Goal: Task Accomplishment & Management: Use online tool/utility

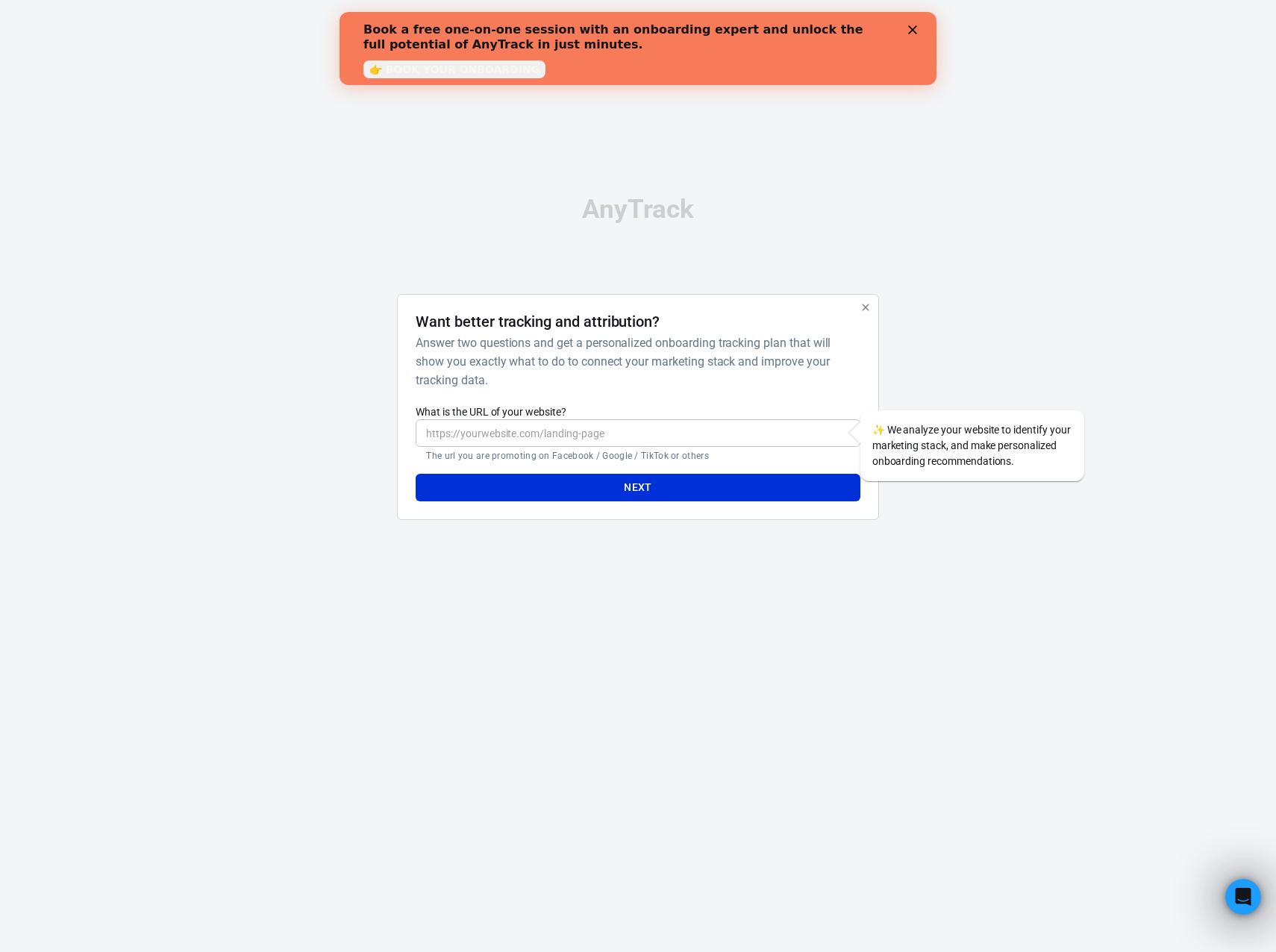
click at [228, 194] on div "AnyTrack Want better tracking and attribution? Answer two questions and get a p…" at bounding box center [638, 364] width 1276 height 728
click at [468, 426] on input "What is the URL of your website?" at bounding box center [638, 433] width 444 height 28
click at [528, 433] on input "[URL][DOMAIN_NAME]" at bounding box center [638, 433] width 444 height 28
drag, startPoint x: 529, startPoint y: 433, endPoint x: 878, endPoint y: 416, distance: 349.4
click at [819, 433] on input "[URL][DOMAIN_NAME]" at bounding box center [638, 433] width 444 height 28
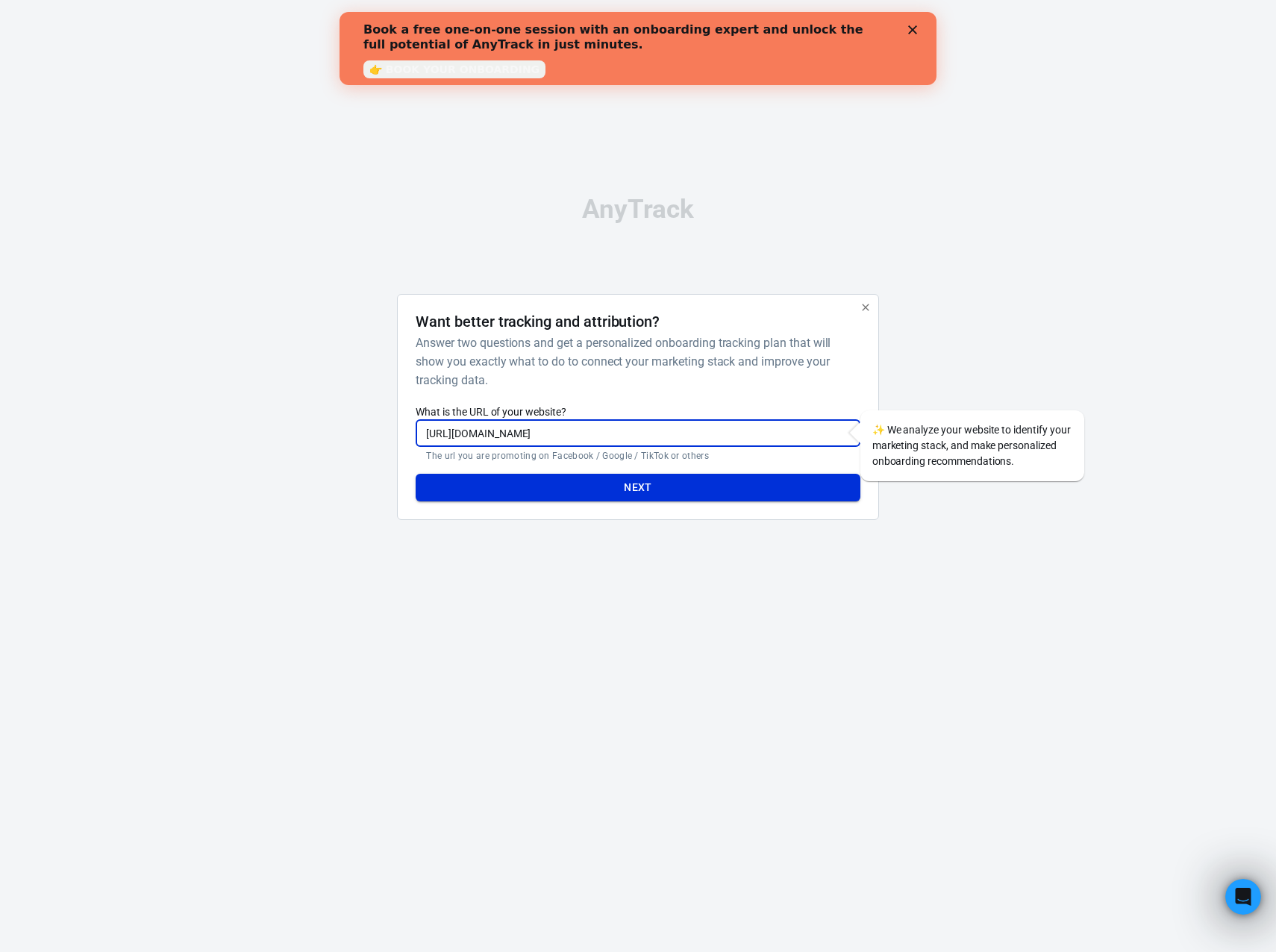
type input "[URL][DOMAIN_NAME]"
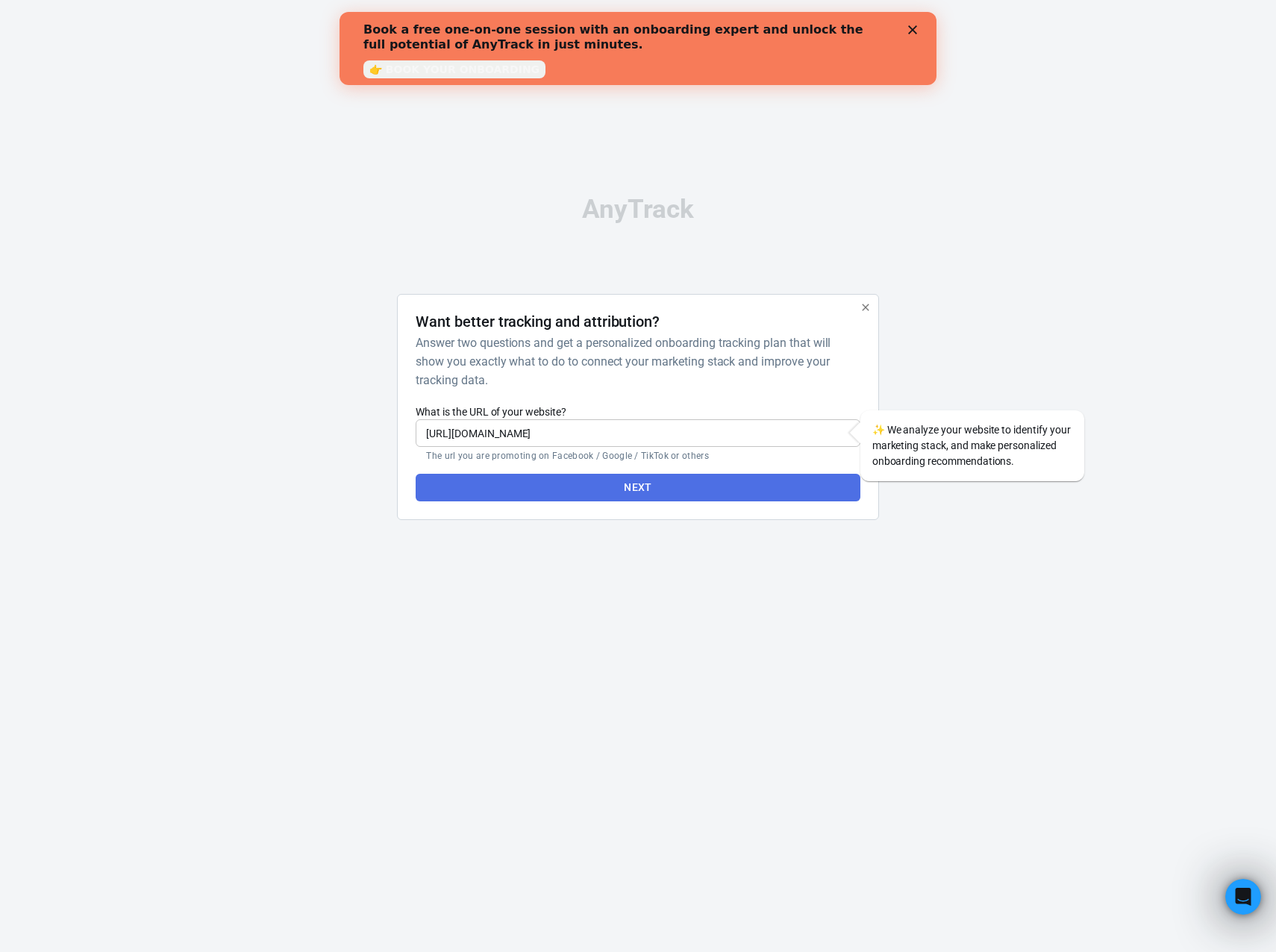
click at [736, 497] on button "Next" at bounding box center [638, 488] width 444 height 28
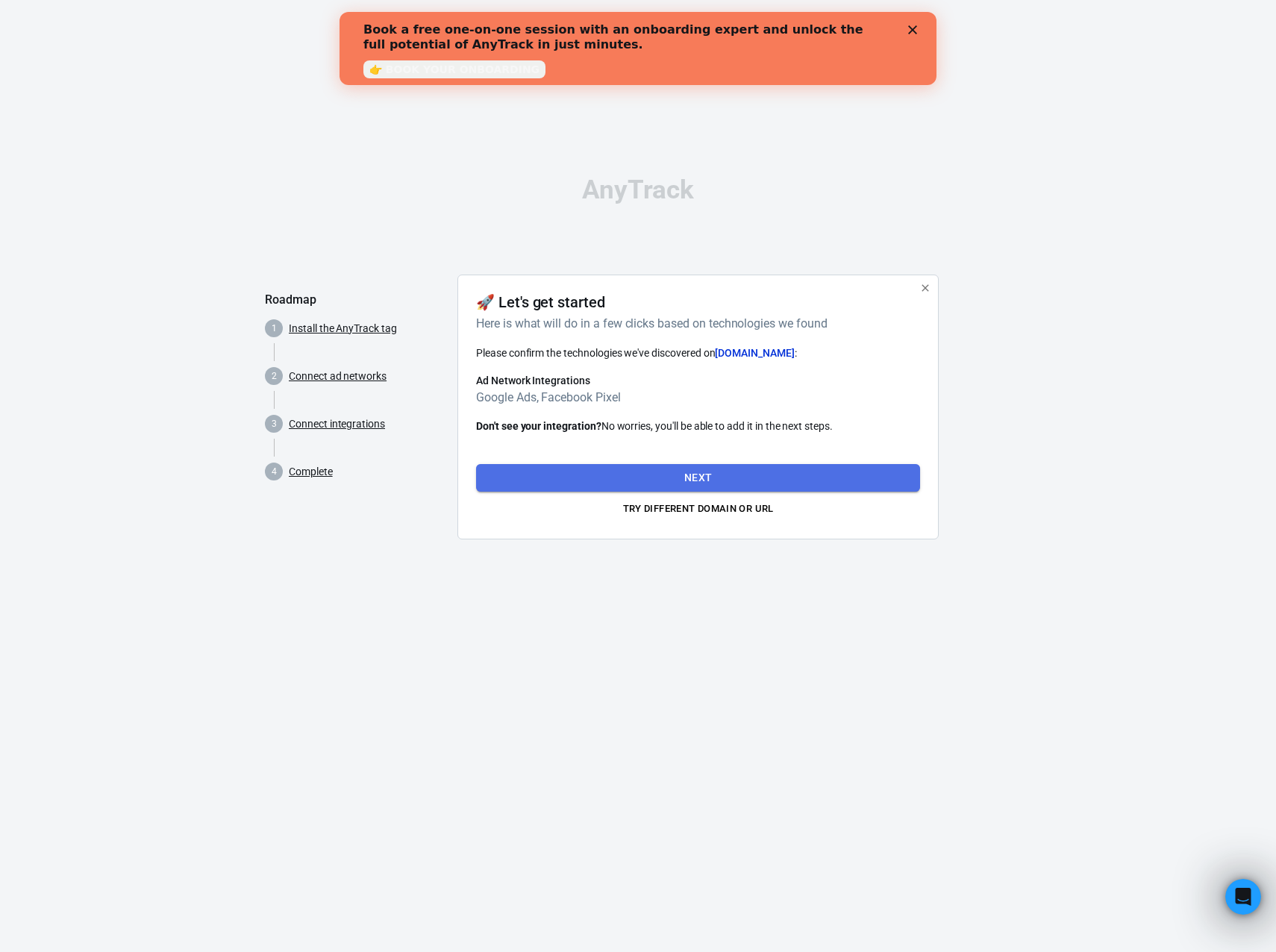
click at [622, 477] on button "Next" at bounding box center [698, 478] width 444 height 28
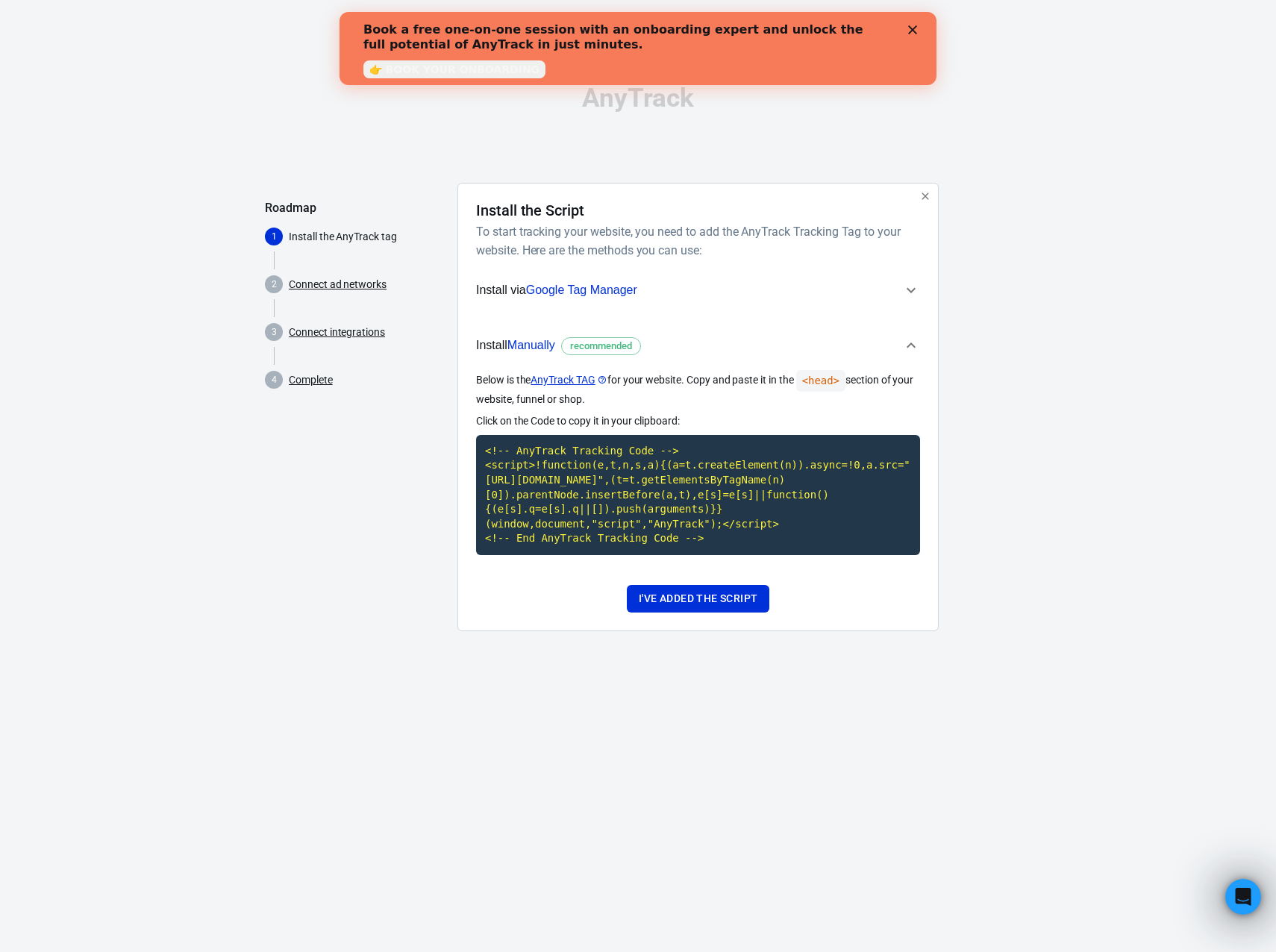
click at [919, 284] on icon "button" at bounding box center [911, 290] width 18 height 18
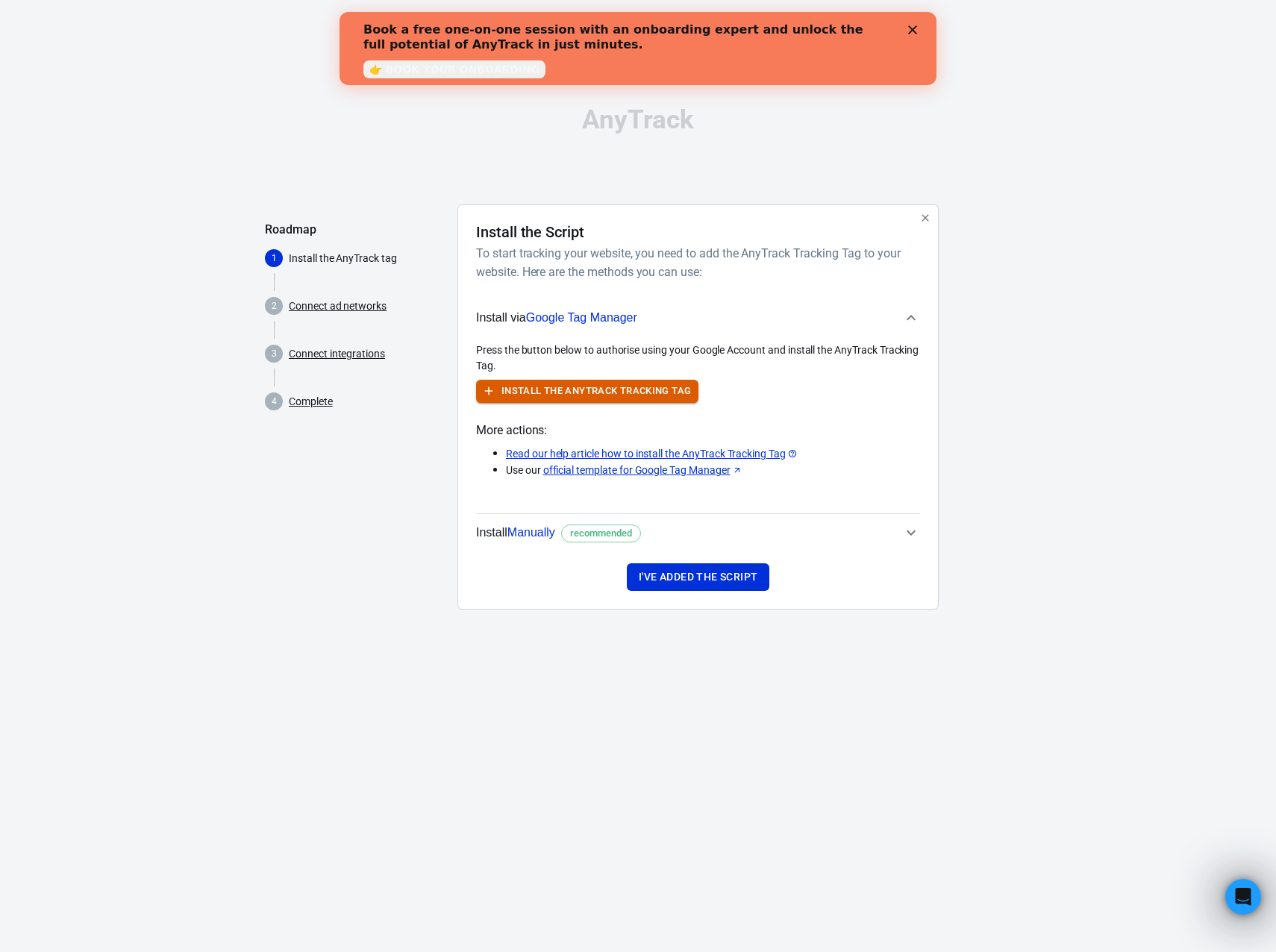
click at [594, 387] on button "Install the AnyTrack Tracking Tag" at bounding box center [586, 391] width 222 height 23
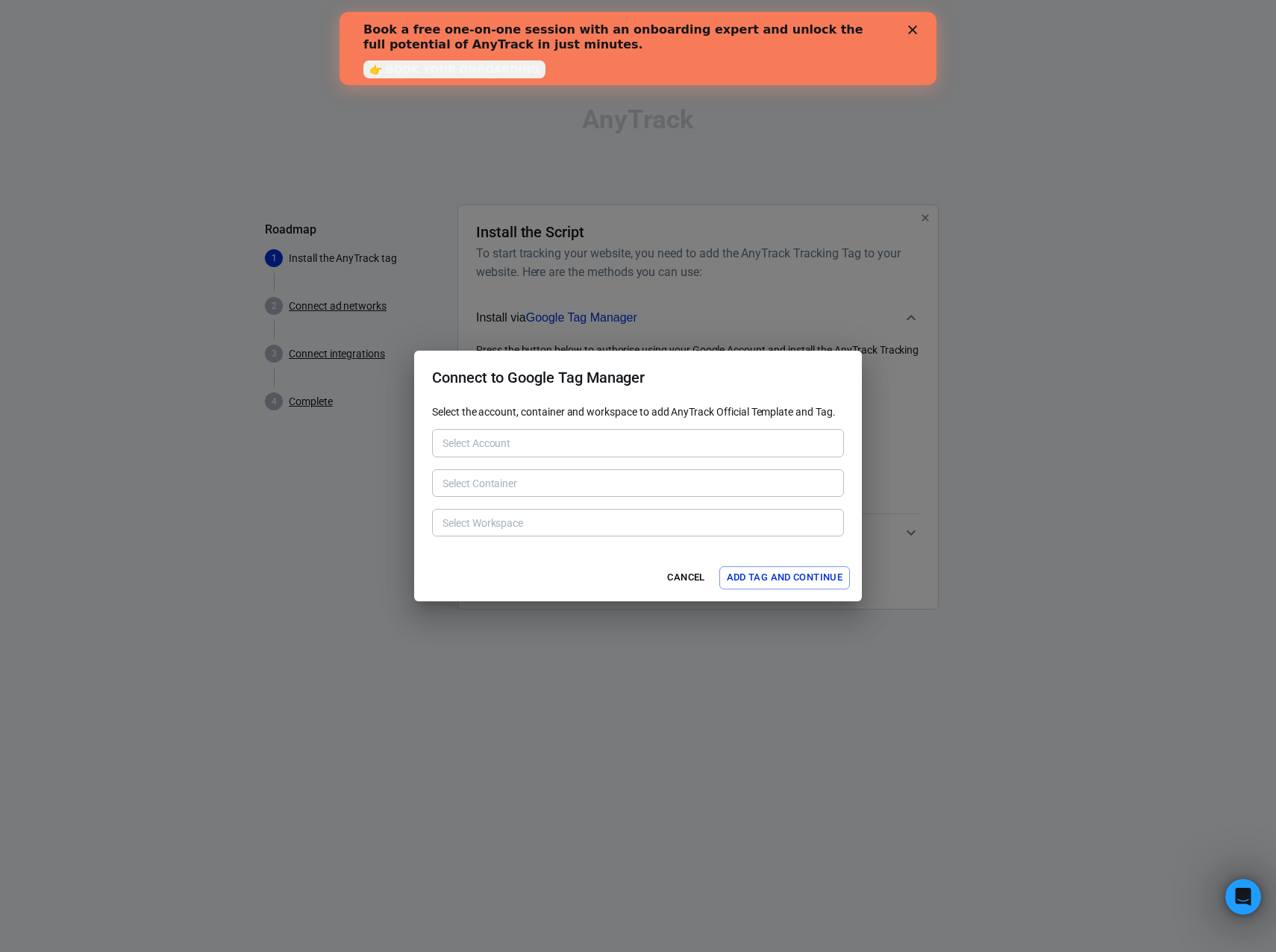
type input "FedServices [6251691595]"
type input "[DOMAIN_NAME] [196595934]"
type input "Default Workspace [6]"
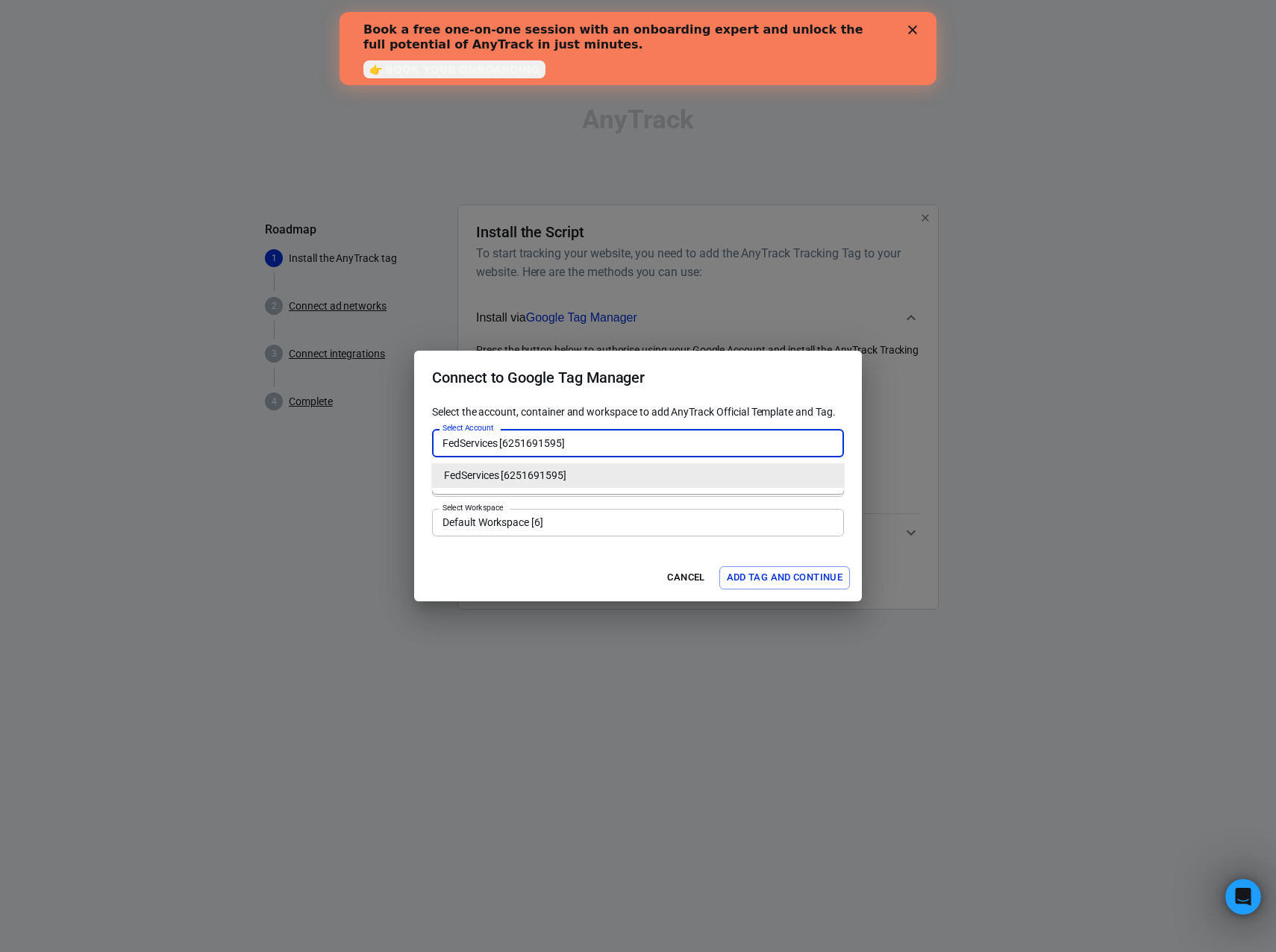
click at [627, 440] on input "FedServices [6251691595]" at bounding box center [636, 443] width 400 height 18
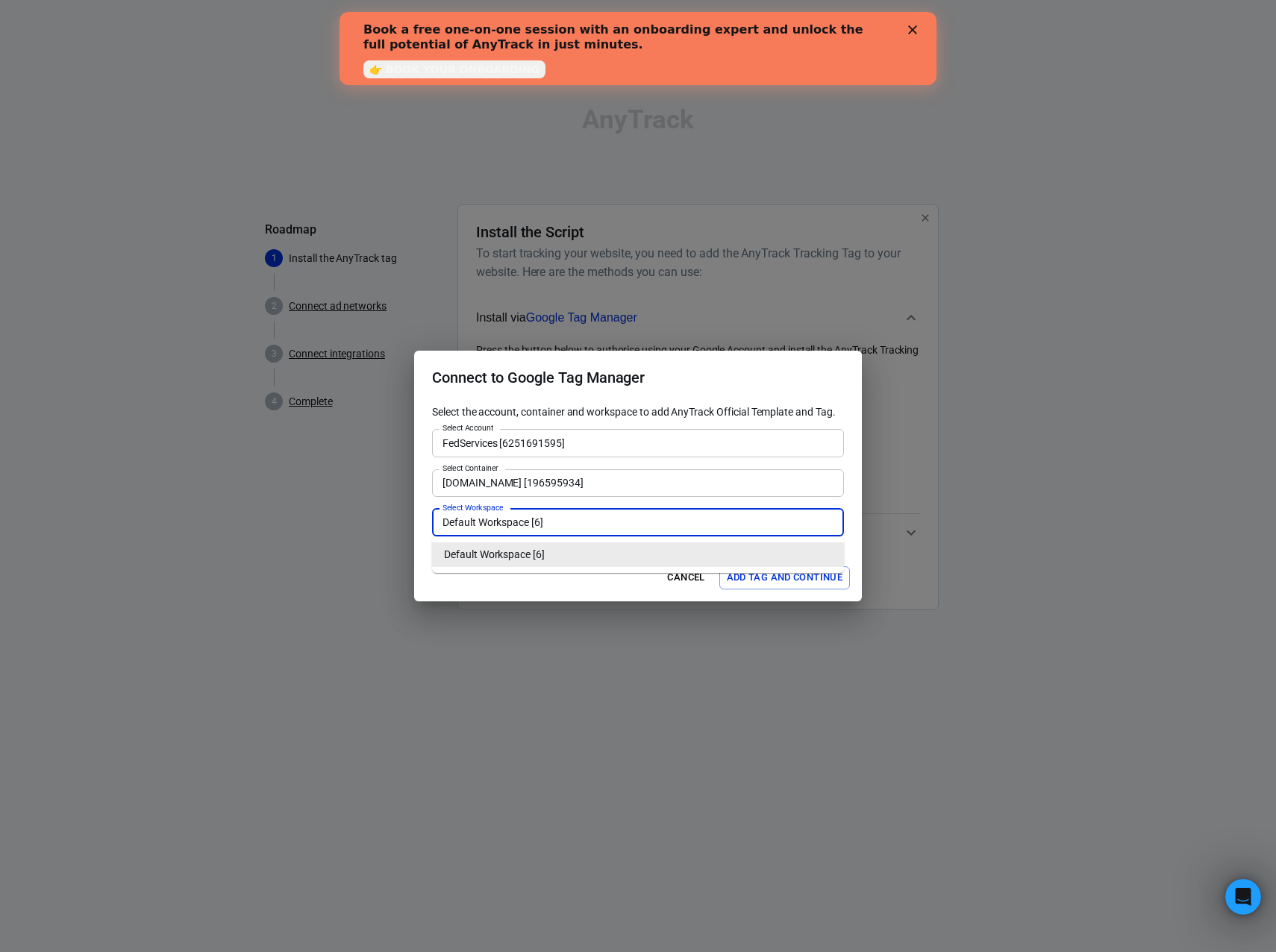
click at [631, 522] on input "Default Workspace [6]" at bounding box center [636, 522] width 400 height 18
click at [633, 493] on div "[DOMAIN_NAME] [196595934] Select Container" at bounding box center [638, 483] width 412 height 28
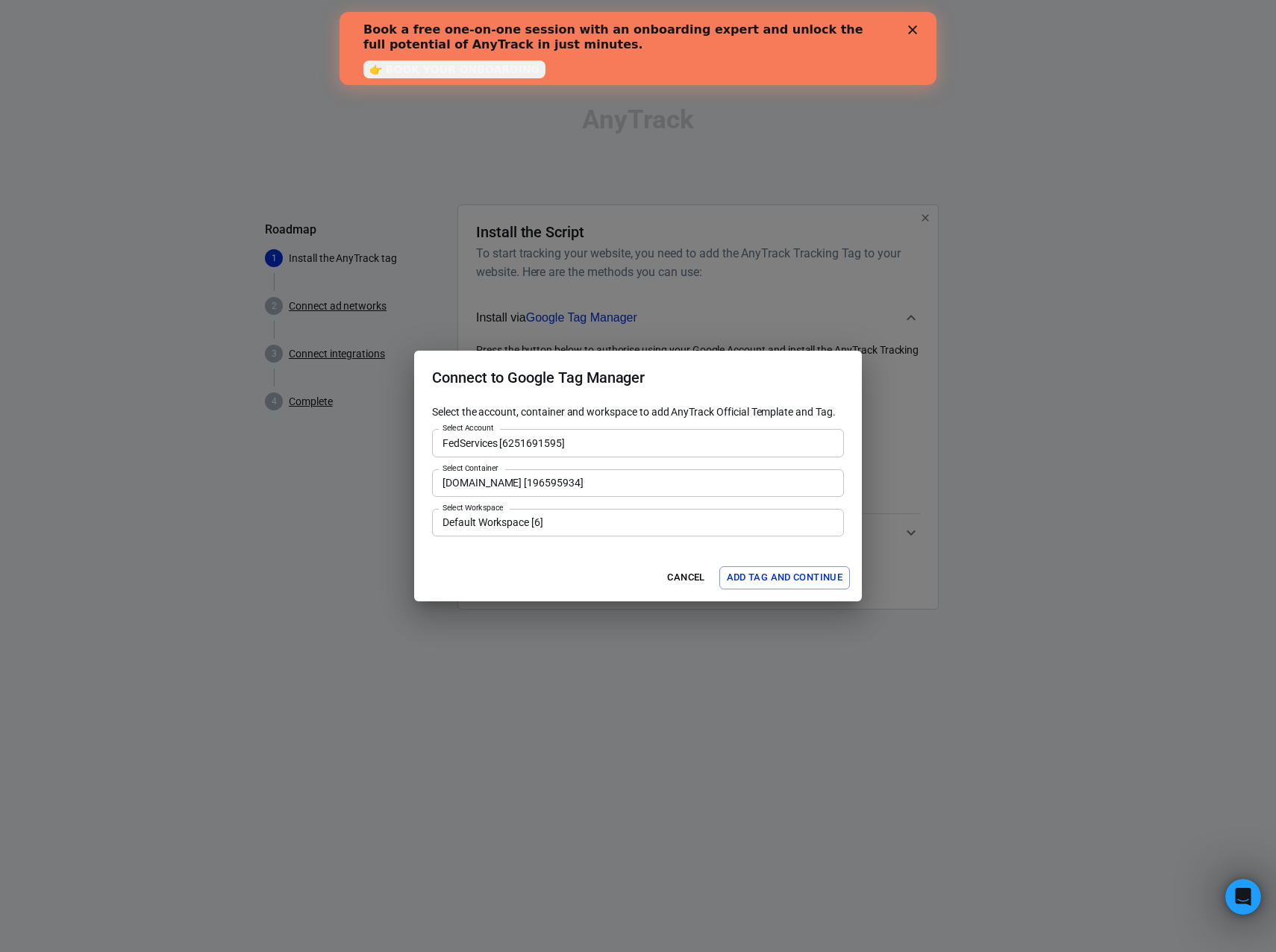
click at [579, 563] on div "Cancel Add Tag and Continue" at bounding box center [638, 577] width 448 height 47
click at [751, 568] on button "Add Tag and Continue" at bounding box center [785, 578] width 131 height 23
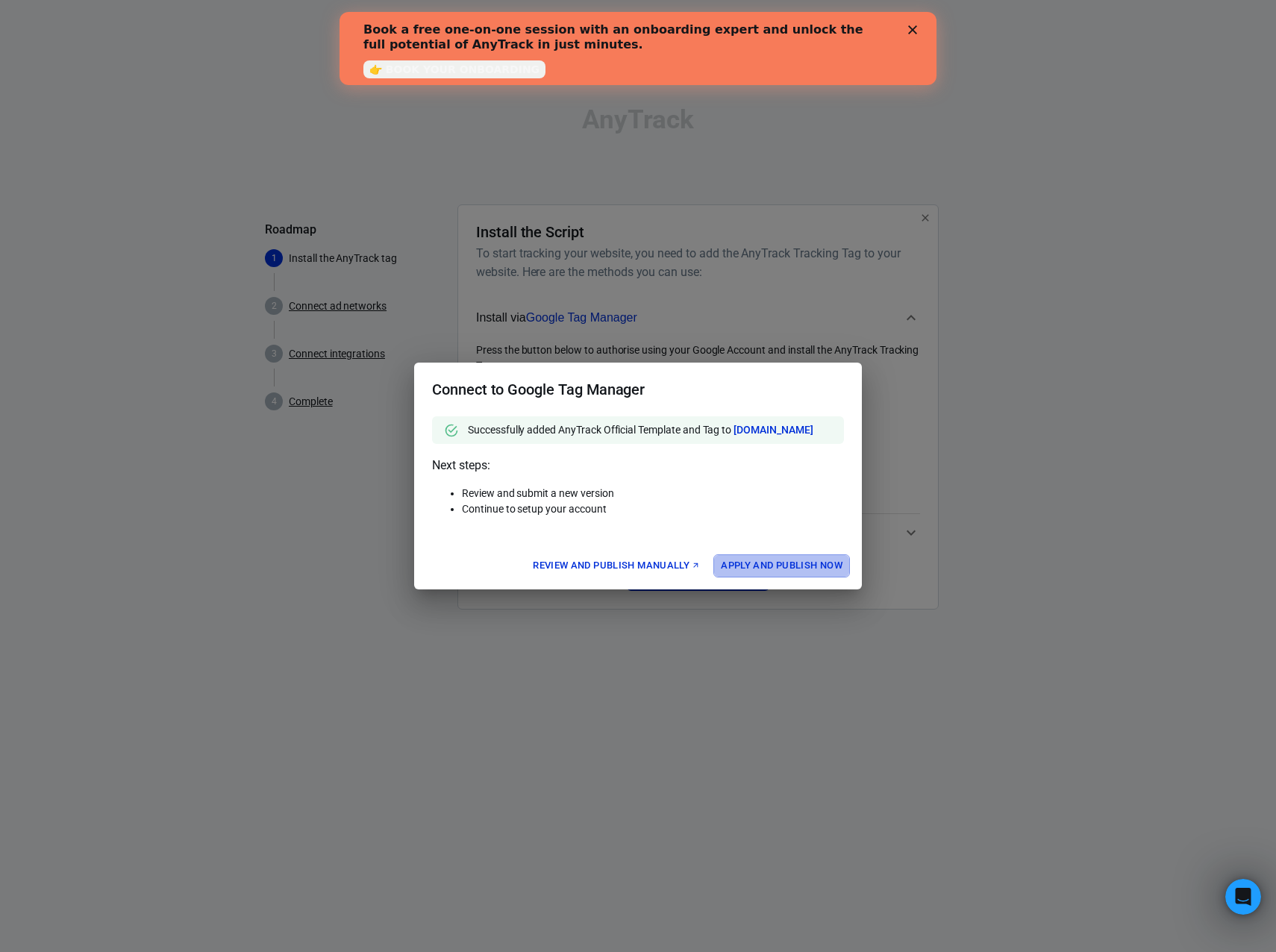
click at [759, 570] on button "Apply and Publish Now" at bounding box center [782, 566] width 137 height 23
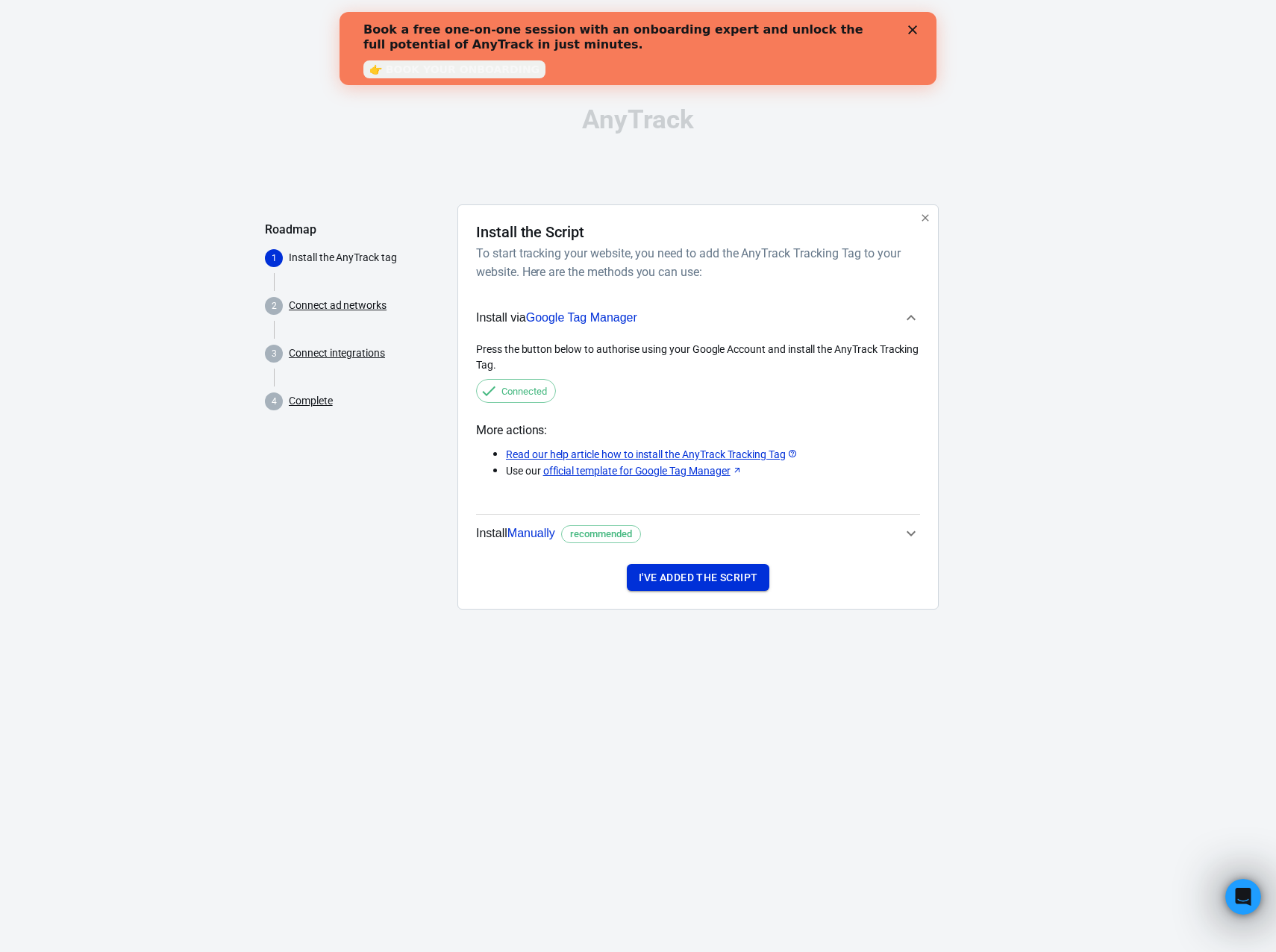
click at [686, 580] on button "I've added the script" at bounding box center [698, 578] width 142 height 28
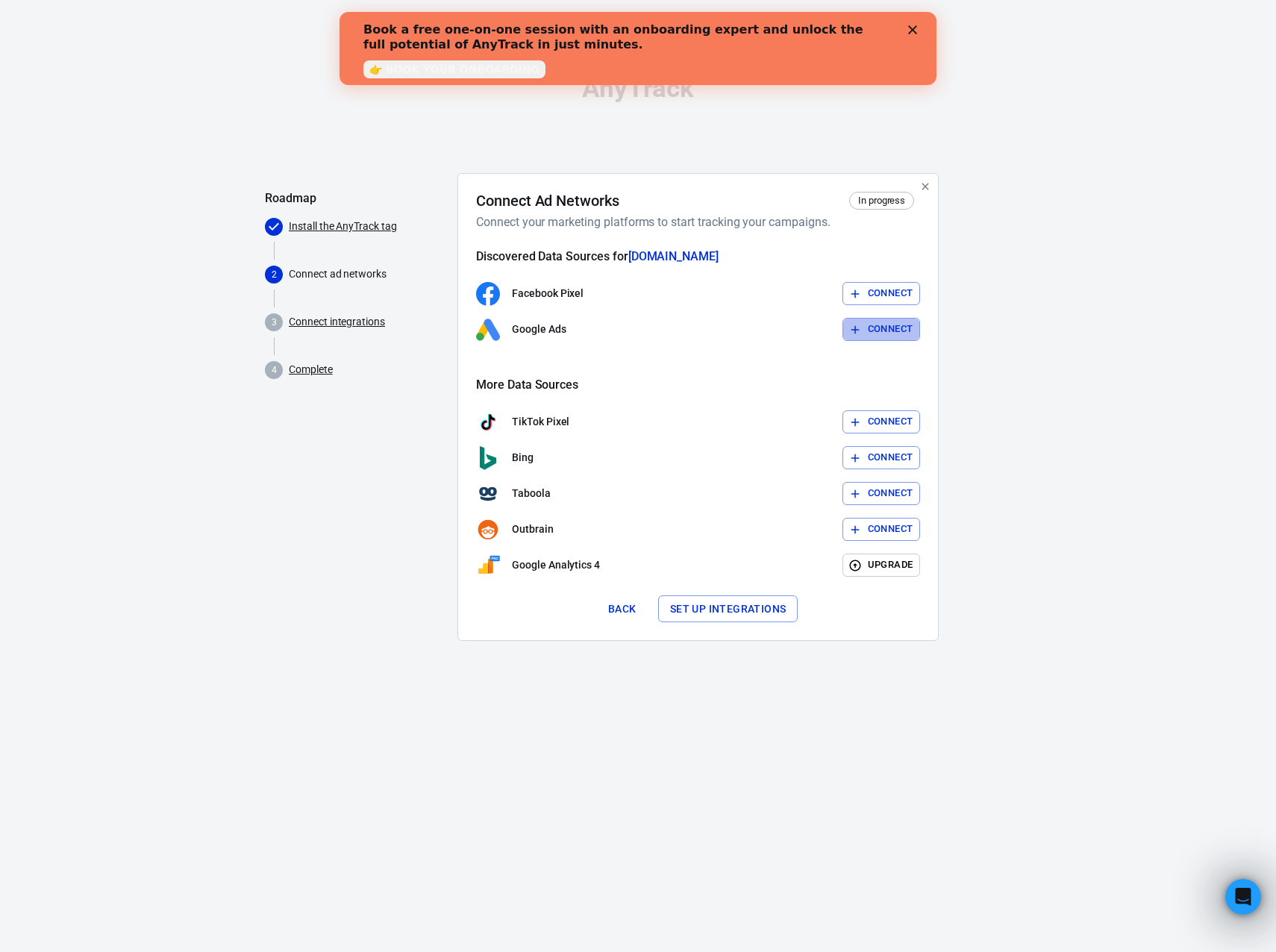
click at [887, 330] on button "Connect" at bounding box center [882, 330] width 78 height 23
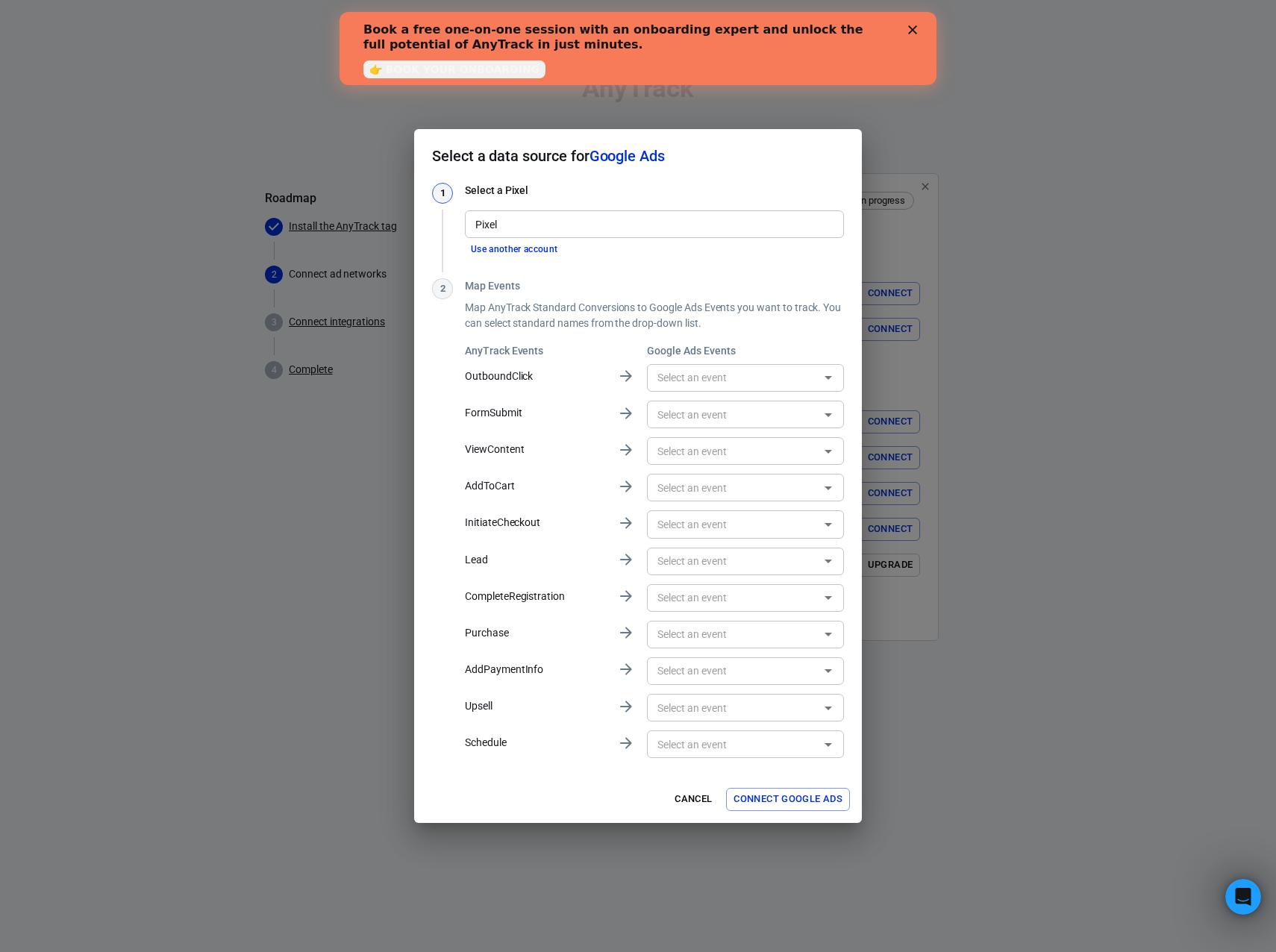
click at [691, 381] on input "text" at bounding box center [733, 378] width 164 height 18
click at [718, 379] on input "text" at bounding box center [733, 378] width 164 height 18
click at [696, 422] on input "text" at bounding box center [733, 414] width 164 height 18
click at [706, 416] on input "text" at bounding box center [733, 414] width 164 height 18
click at [713, 453] on input "text" at bounding box center [733, 451] width 164 height 18
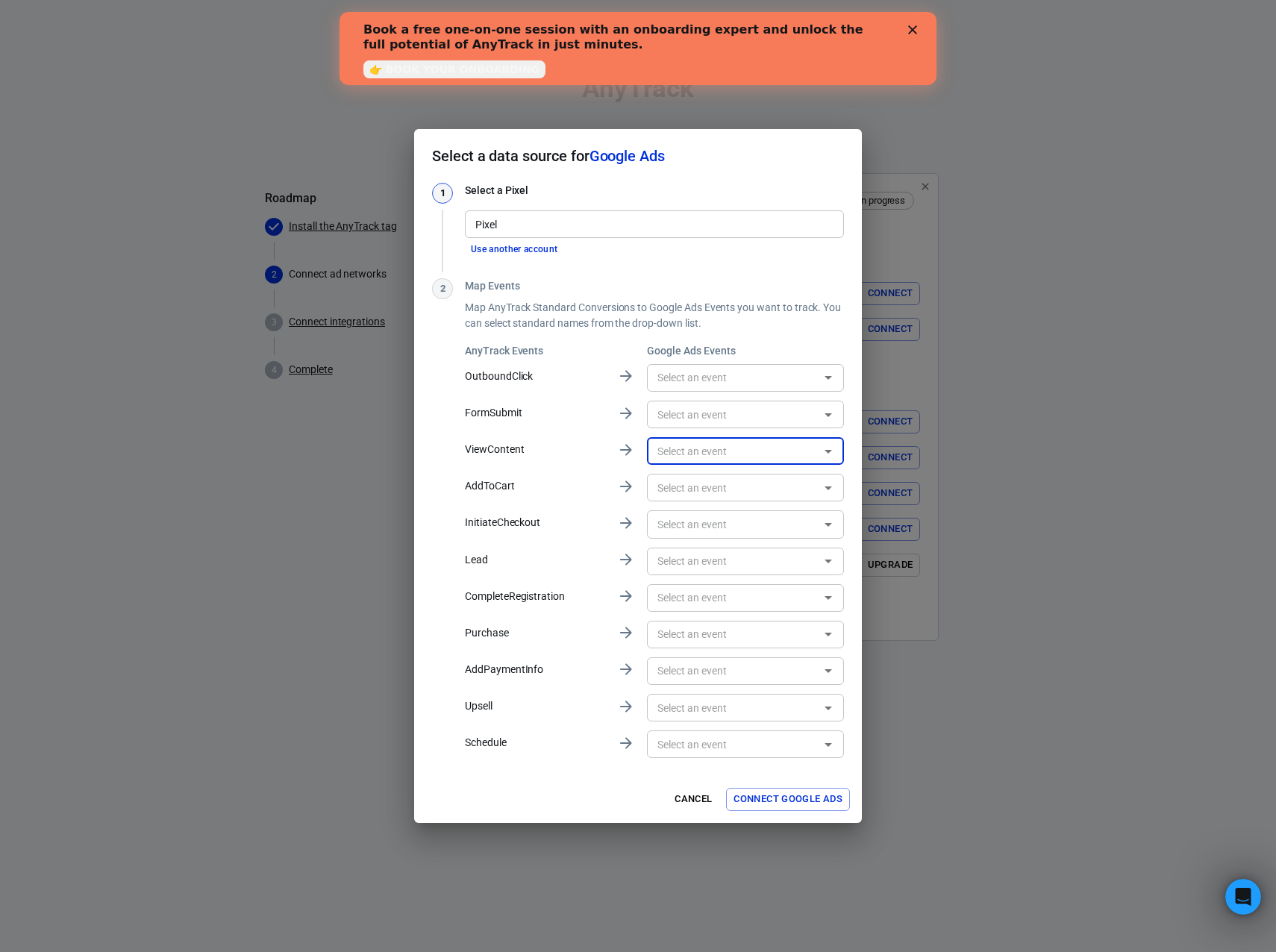
click at [731, 448] on input "text" at bounding box center [733, 451] width 164 height 18
click at [527, 249] on button "Use another account" at bounding box center [514, 250] width 99 height 15
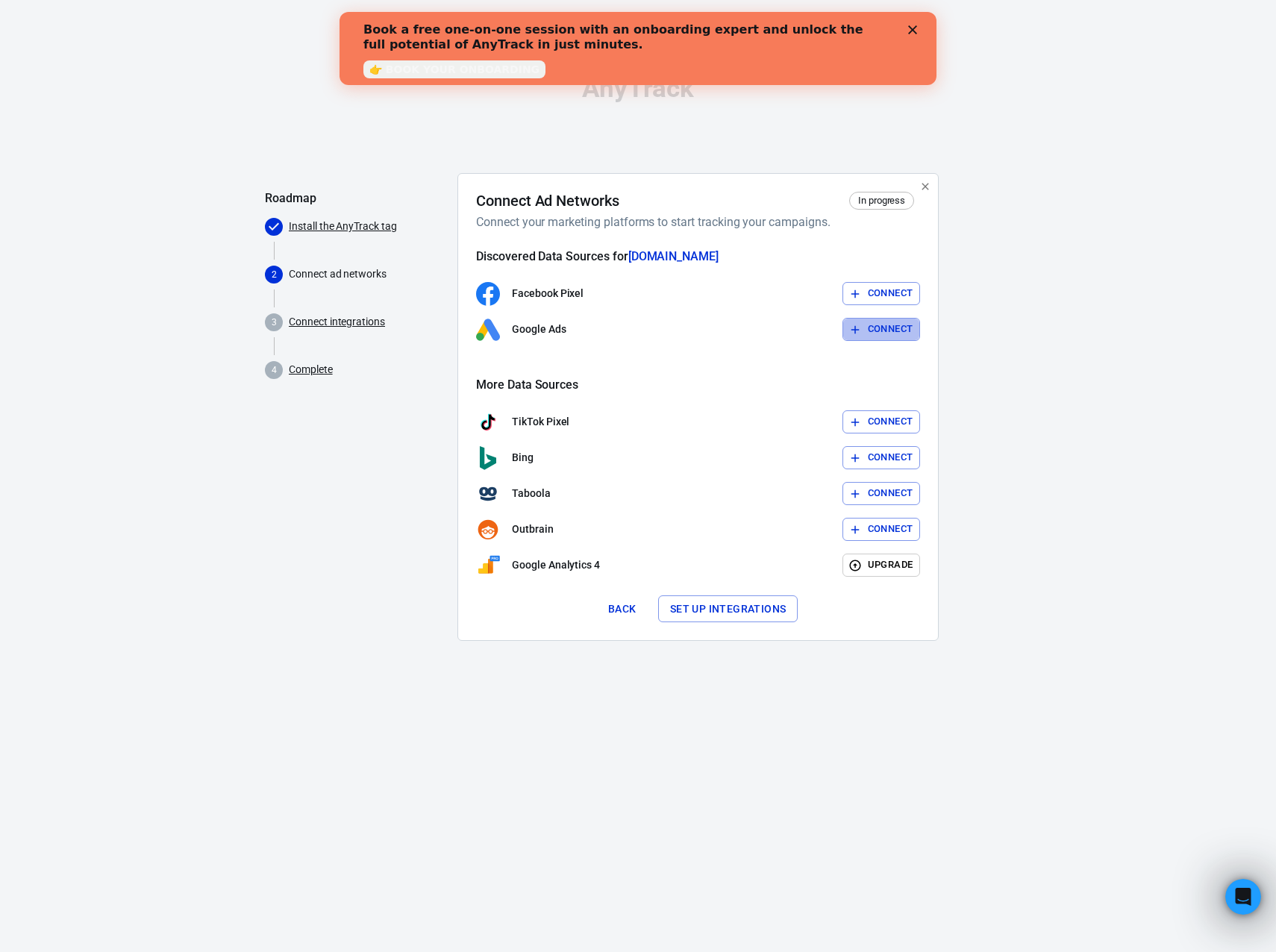
click at [875, 328] on button "Connect" at bounding box center [882, 330] width 78 height 23
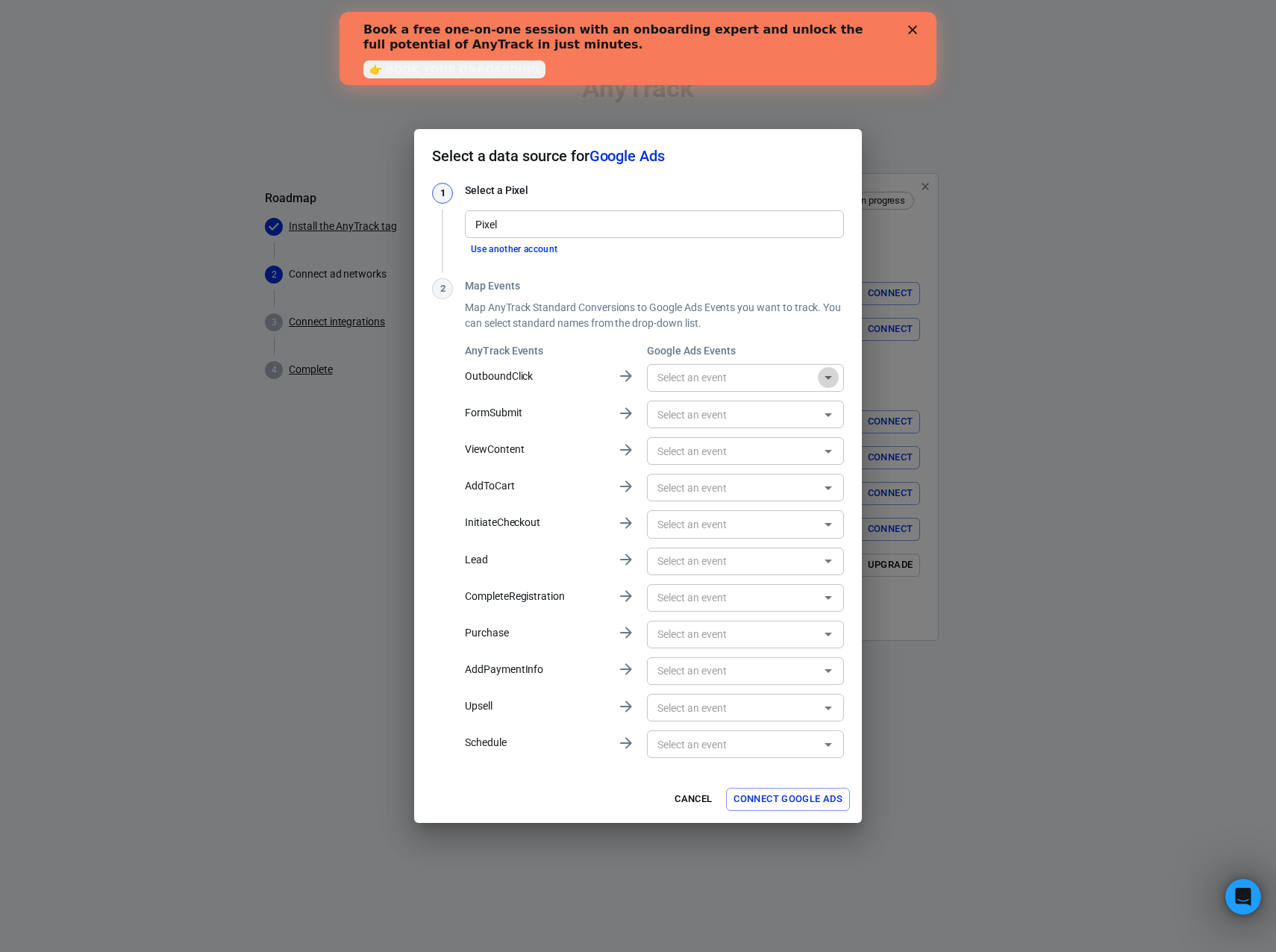
click at [823, 383] on icon "Open" at bounding box center [828, 377] width 18 height 18
click at [827, 380] on icon "Close" at bounding box center [828, 377] width 18 height 18
click at [643, 310] on p "Map AnyTrack Standard Conversions to Google Ads Events you want to track. You c…" at bounding box center [654, 315] width 379 height 32
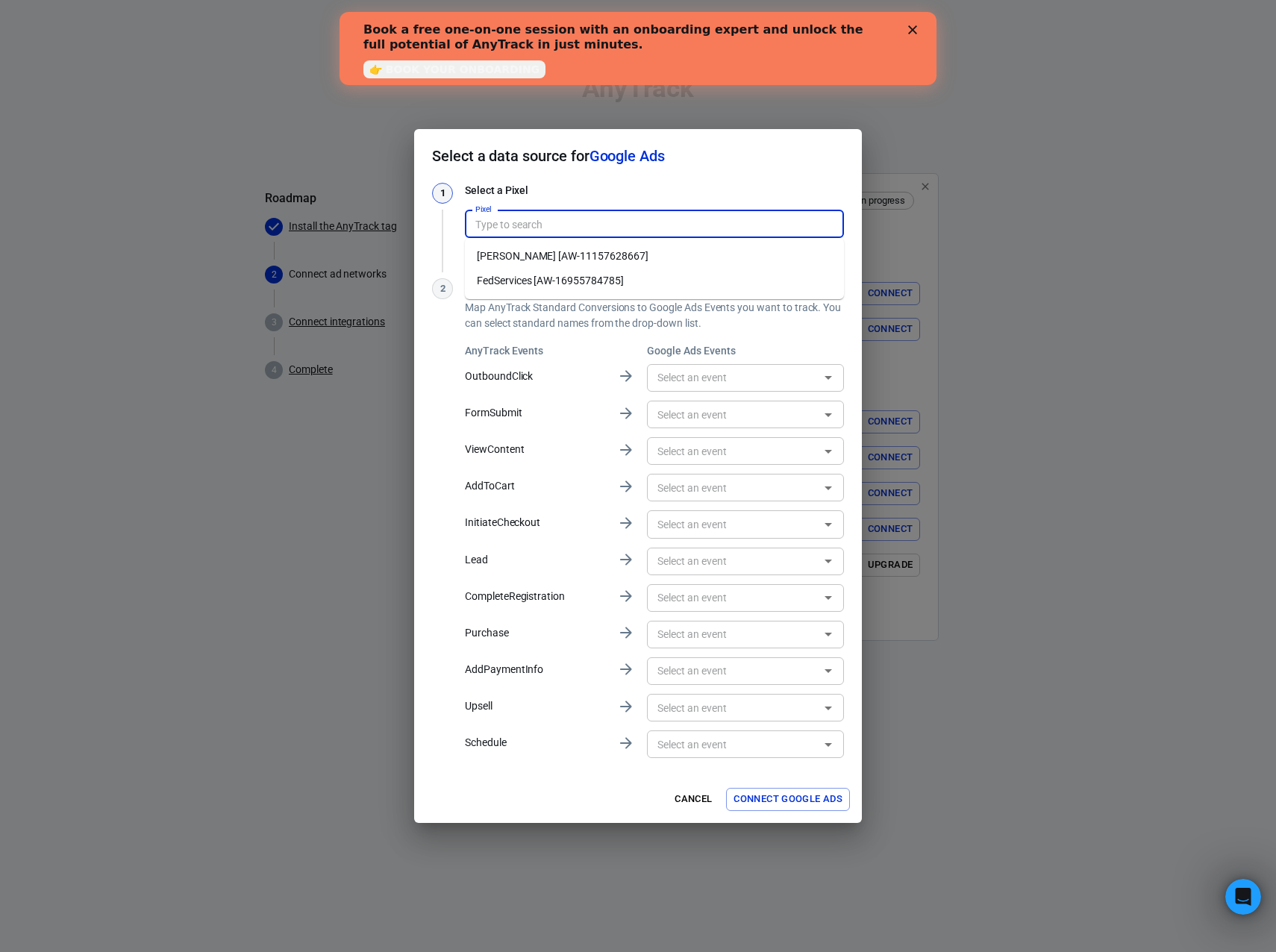
click at [494, 231] on input "Pixel" at bounding box center [653, 224] width 368 height 18
click at [549, 251] on li "[PERSON_NAME] [AW-11157628667]" at bounding box center [654, 256] width 379 height 25
type input "[PERSON_NAME] [AW-11157628667]"
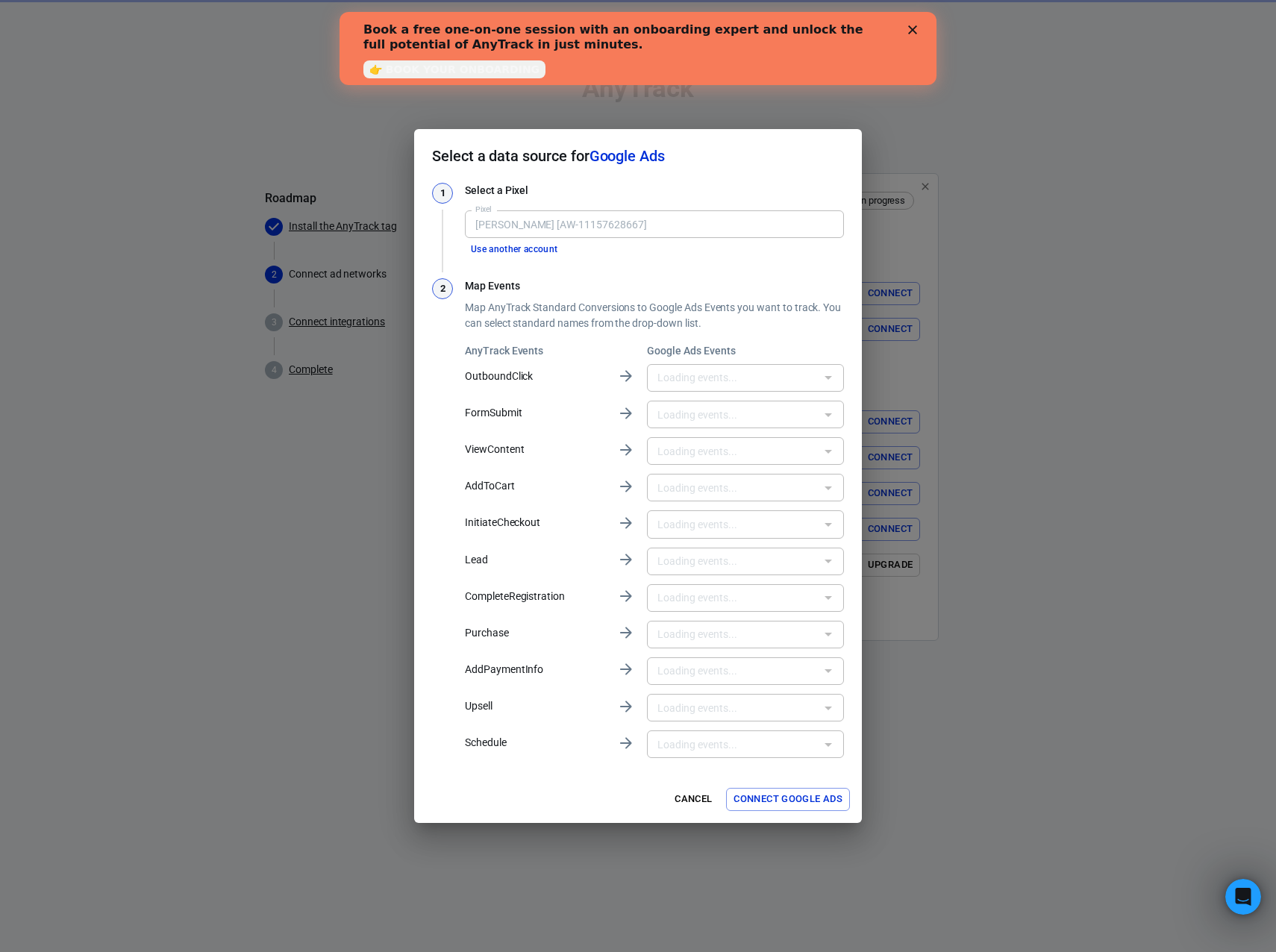
type input "[PERSON_NAME]-leads - biz in a box [tAL2CL3njr8ZEPvNr8gp]"
click at [763, 372] on input "text" at bounding box center [733, 378] width 164 height 18
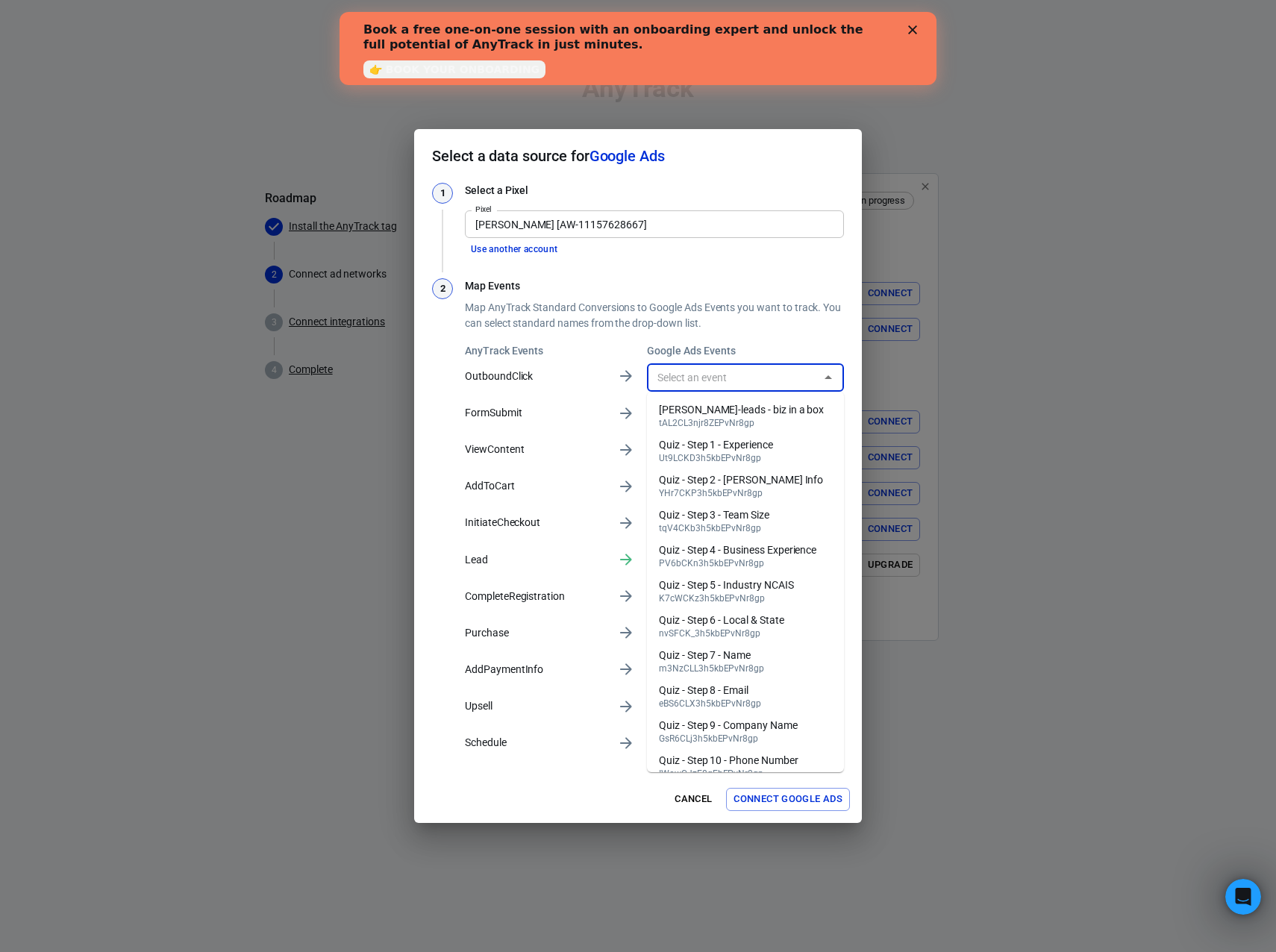
click at [763, 371] on input "text" at bounding box center [733, 378] width 164 height 18
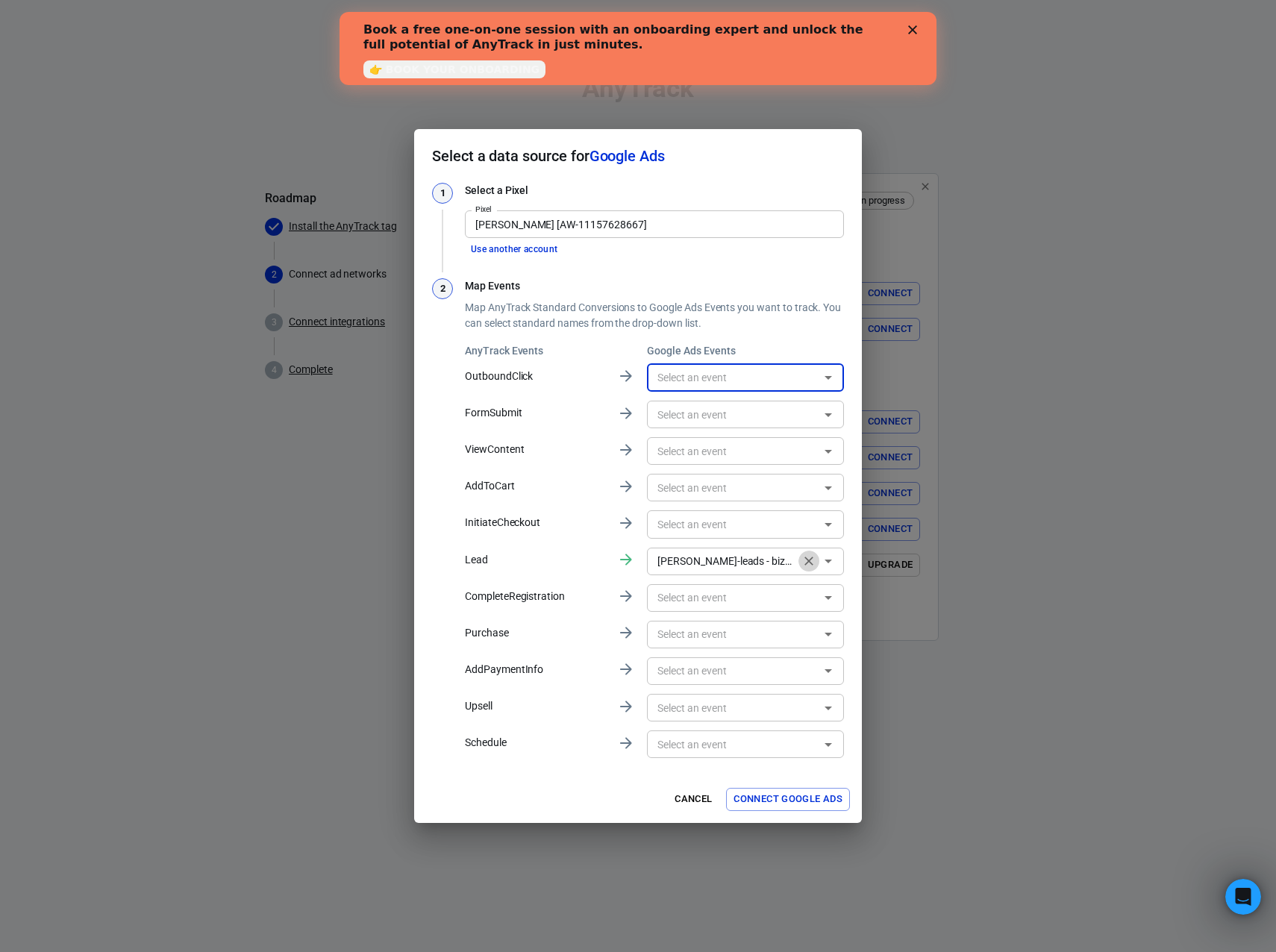
click at [806, 554] on icon "Clear" at bounding box center [809, 560] width 15 height 15
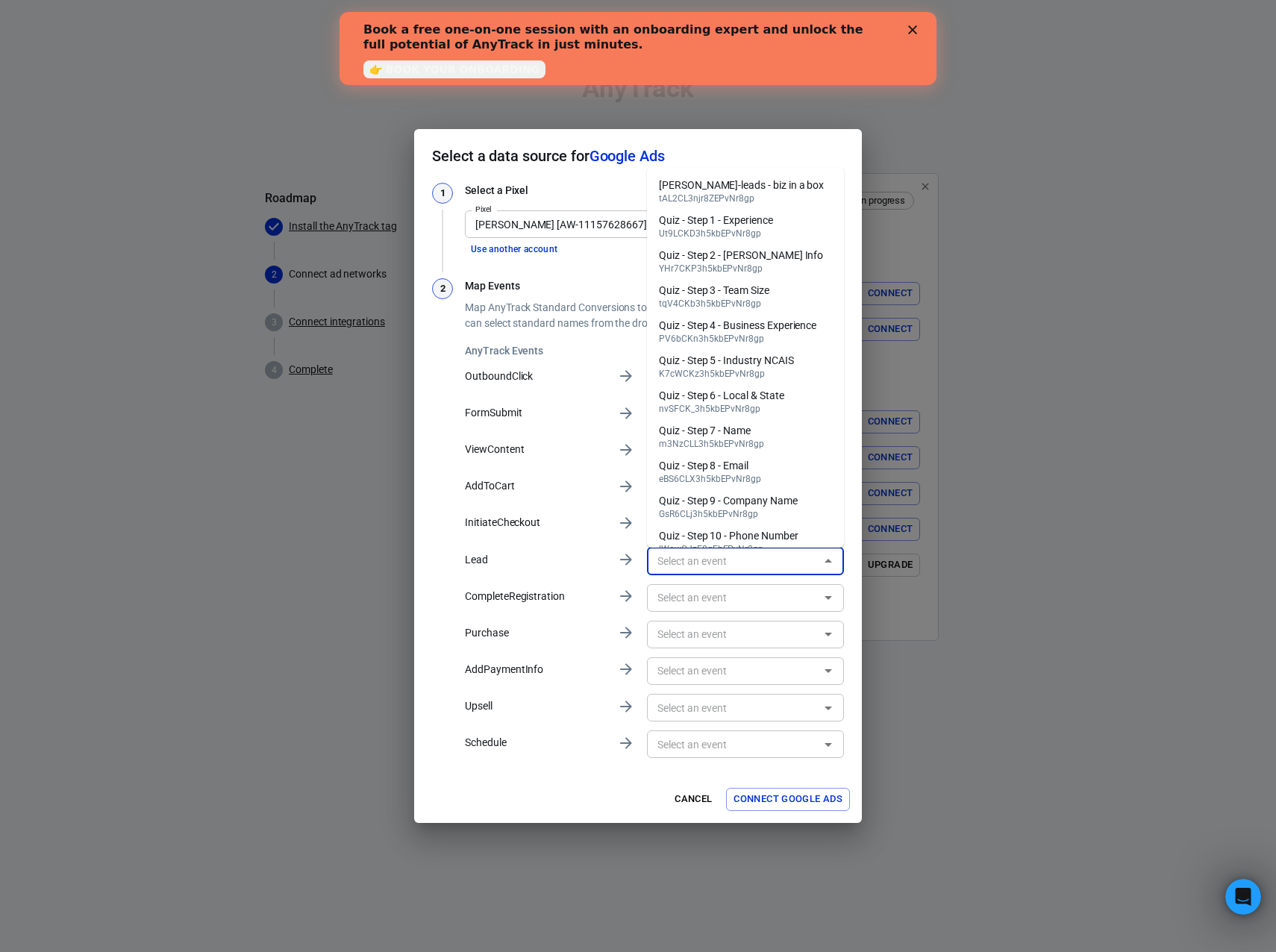
click at [797, 561] on input "text" at bounding box center [733, 561] width 164 height 18
click at [764, 187] on div "[PERSON_NAME]-leads - biz in a box" at bounding box center [741, 185] width 165 height 15
type input "[PERSON_NAME]-leads - biz in a box [tAL2CL3njr8ZEPvNr8gp]"
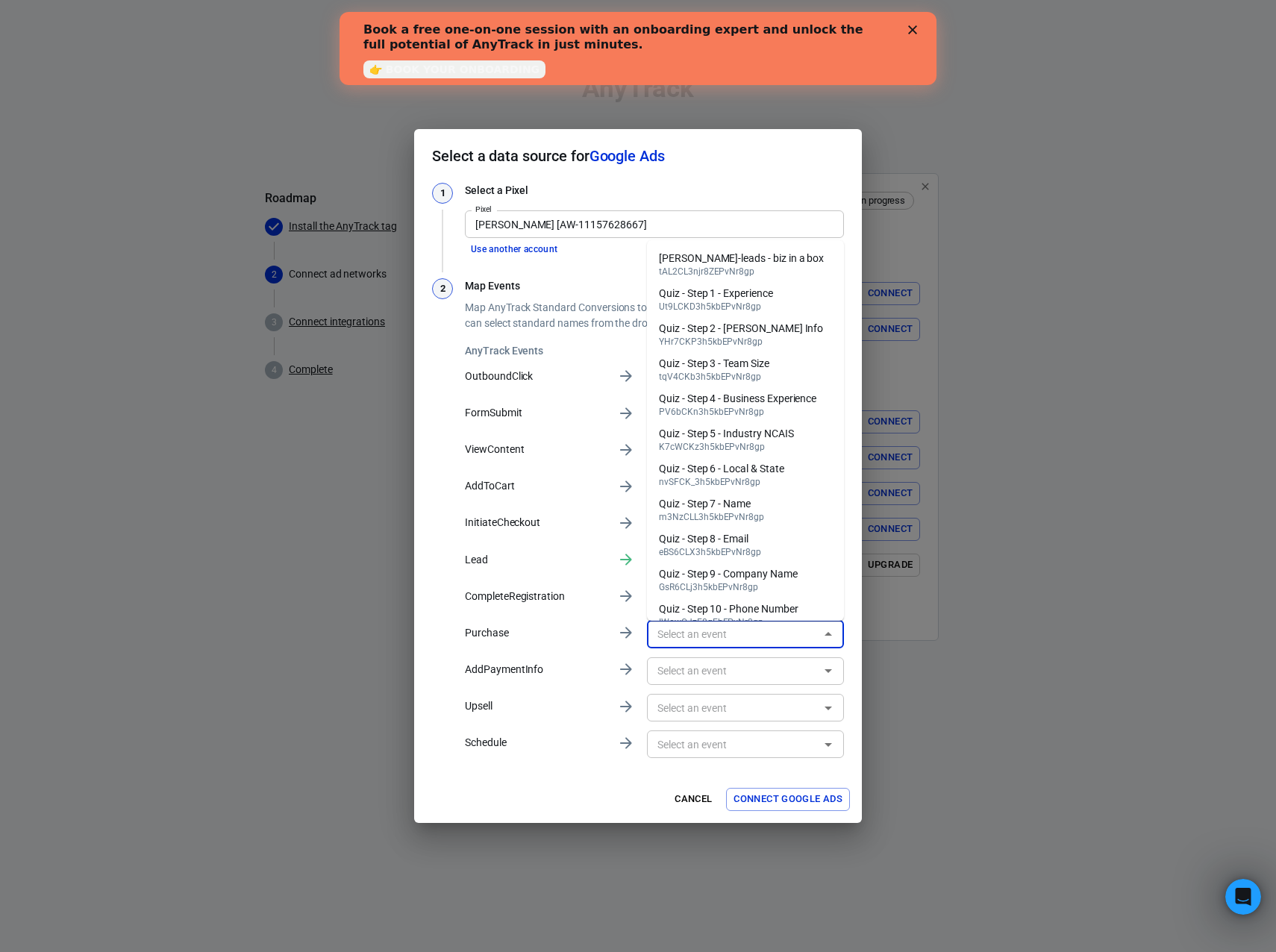
click at [748, 633] on input "text" at bounding box center [733, 635] width 164 height 18
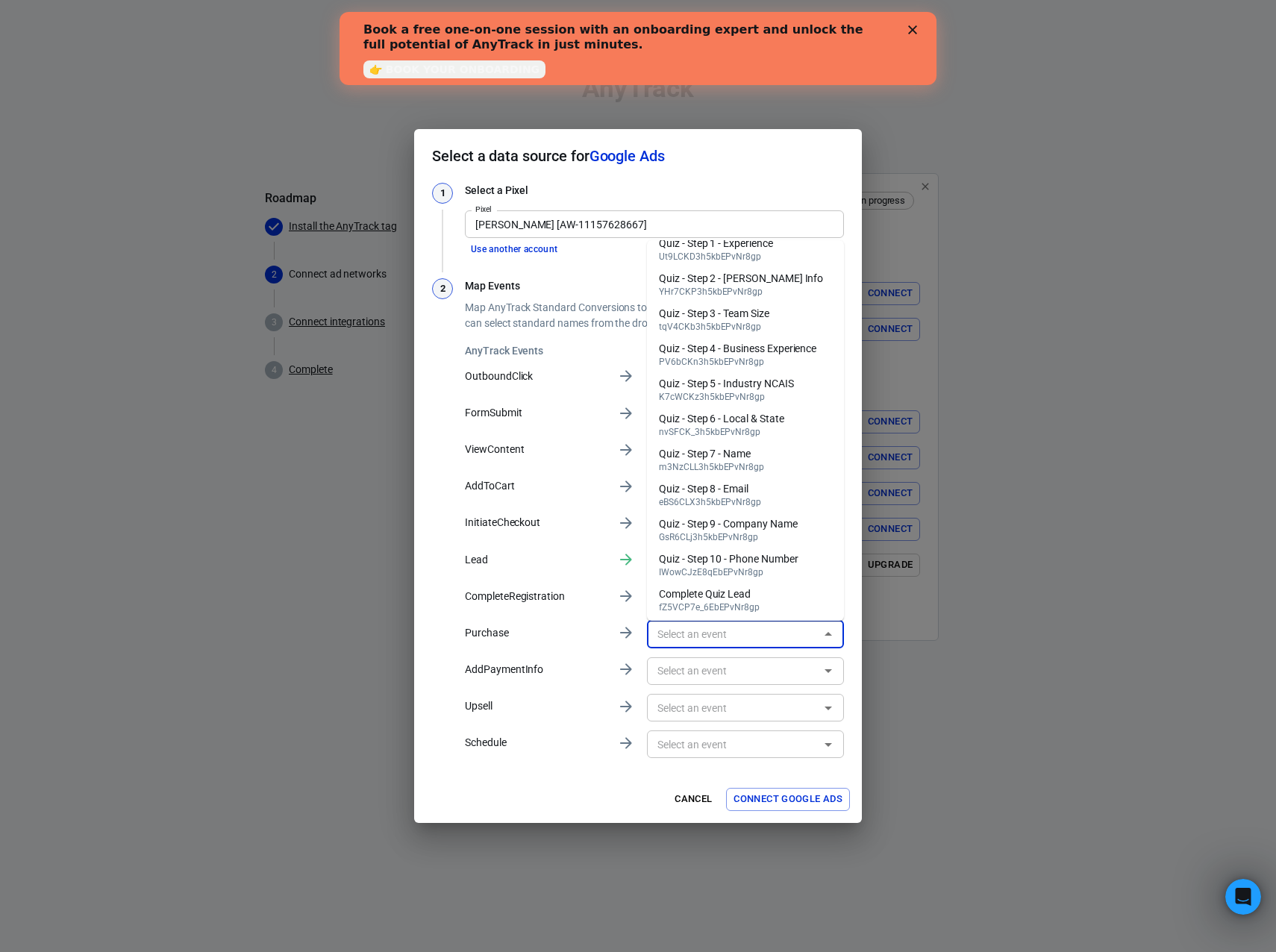
scroll to position [52, 0]
click at [470, 618] on div "AnyTrack Events Google Ads Events OutboundClick ​ FormSubmit ​ ViewContent ​ Ad…" at bounding box center [654, 552] width 379 height 418
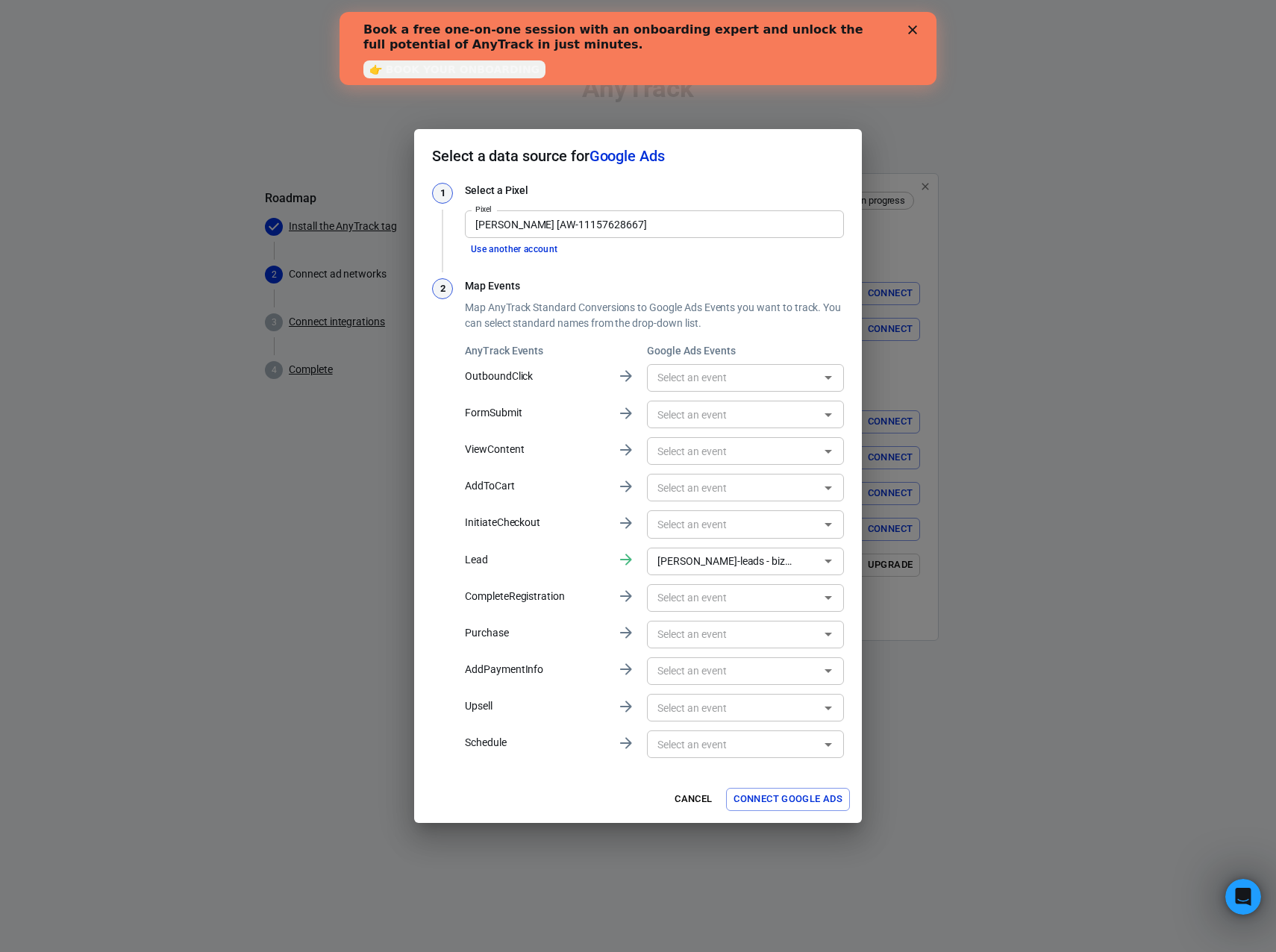
click at [738, 741] on input "text" at bounding box center [733, 744] width 164 height 18
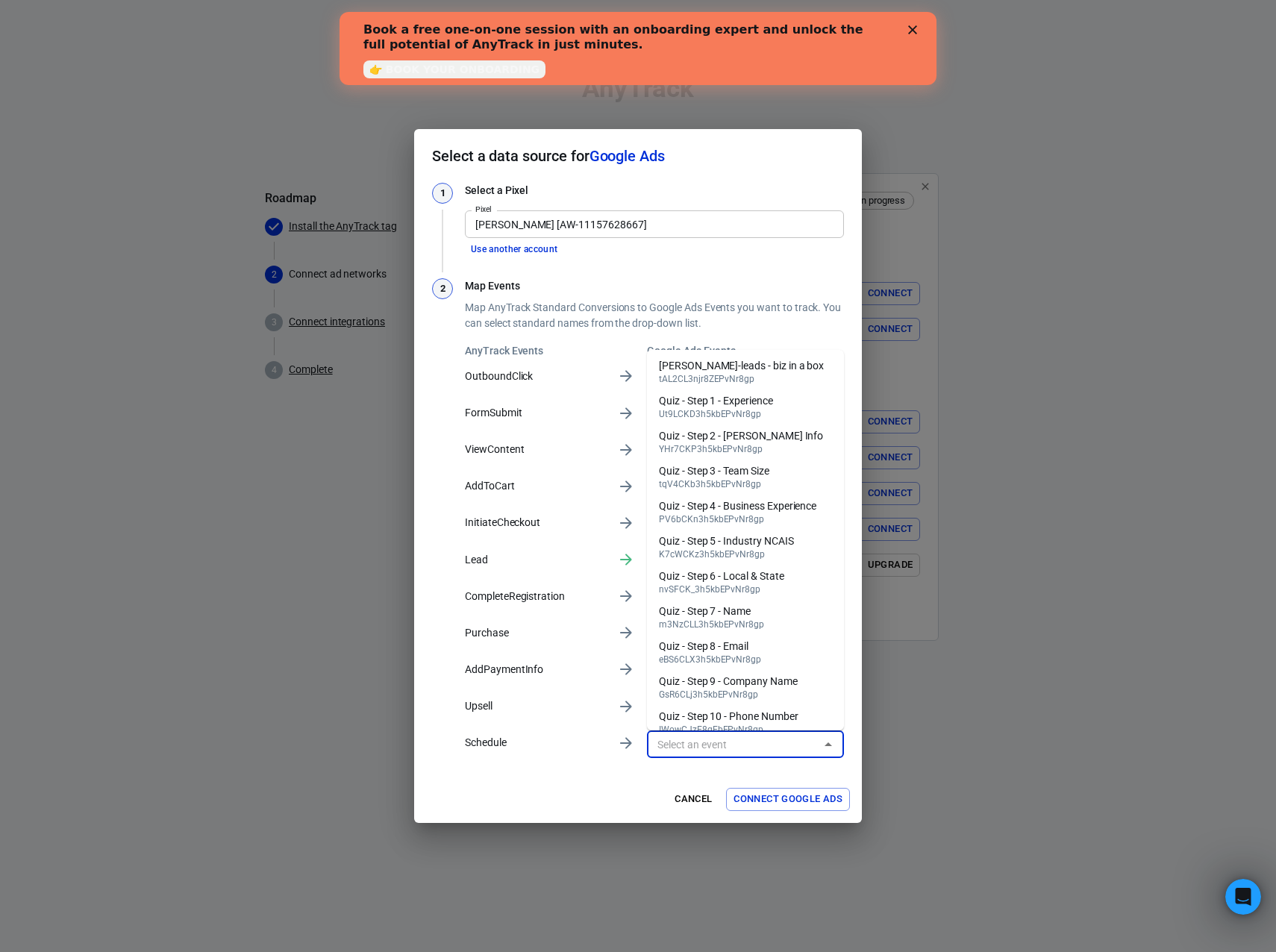
scroll to position [0, 0]
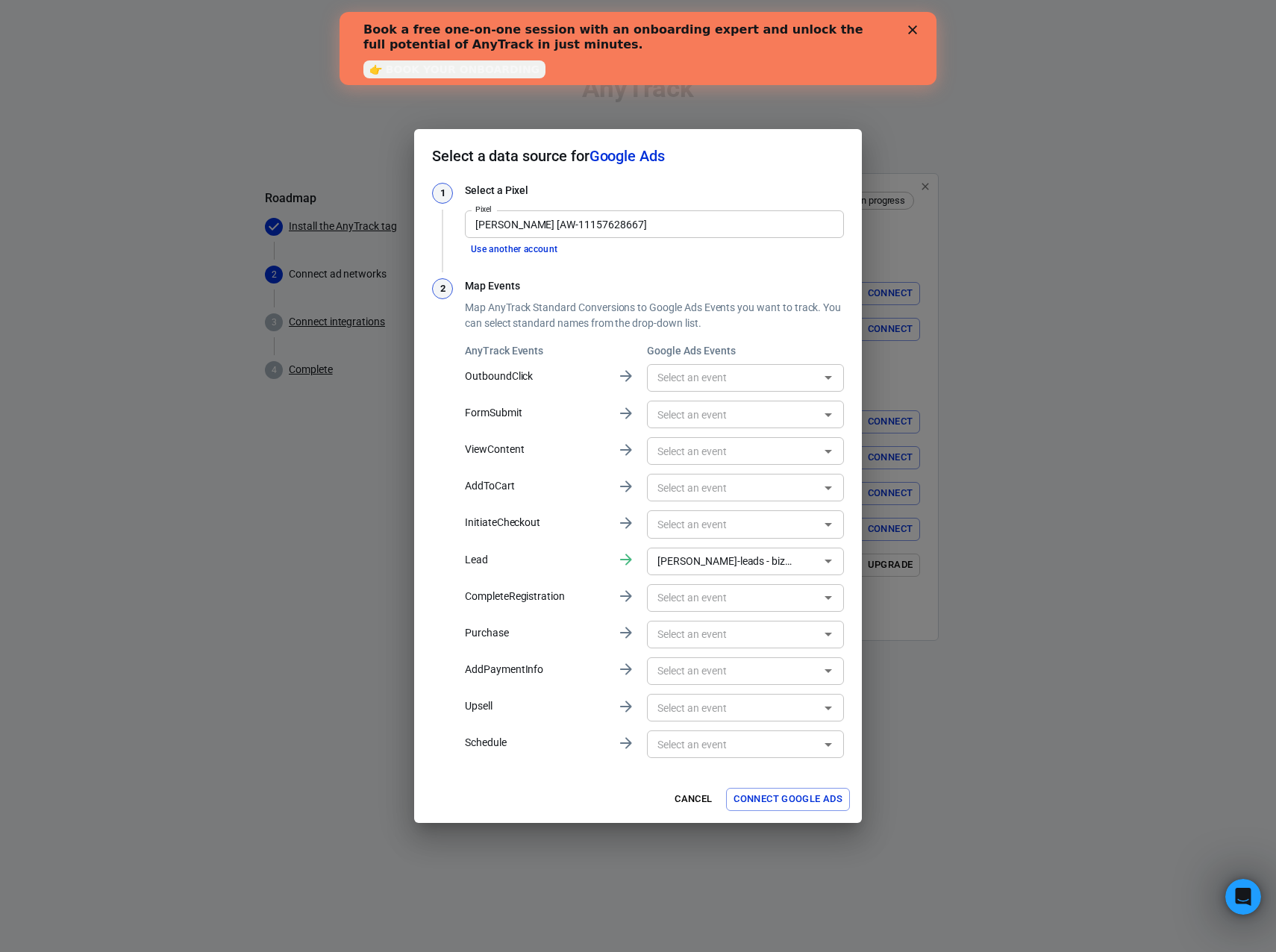
click at [559, 737] on p "Schedule" at bounding box center [535, 742] width 141 height 15
click at [801, 804] on button "Connect Google Ads" at bounding box center [788, 799] width 124 height 23
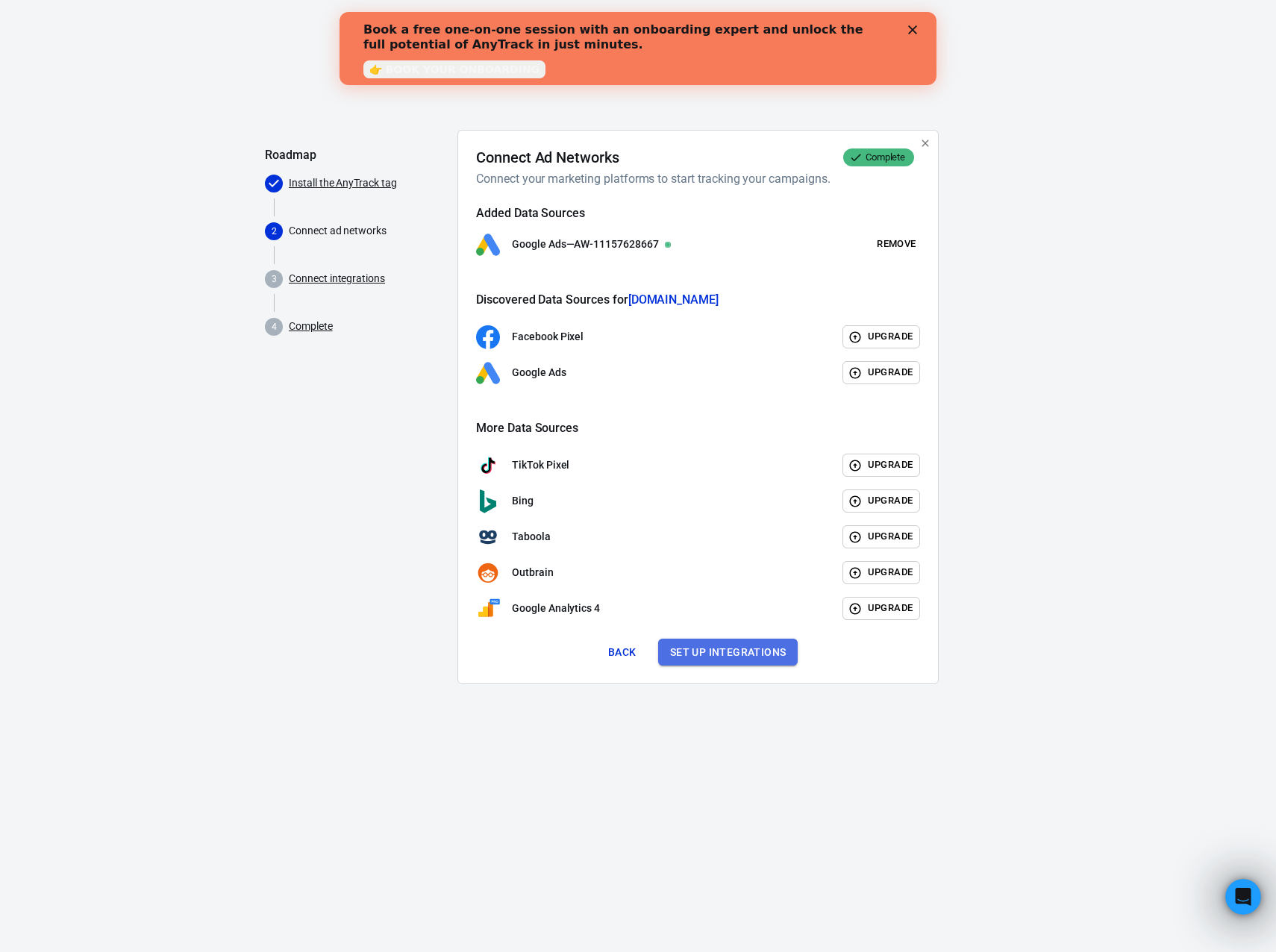
click at [726, 654] on button "Set up integrations" at bounding box center [728, 652] width 141 height 28
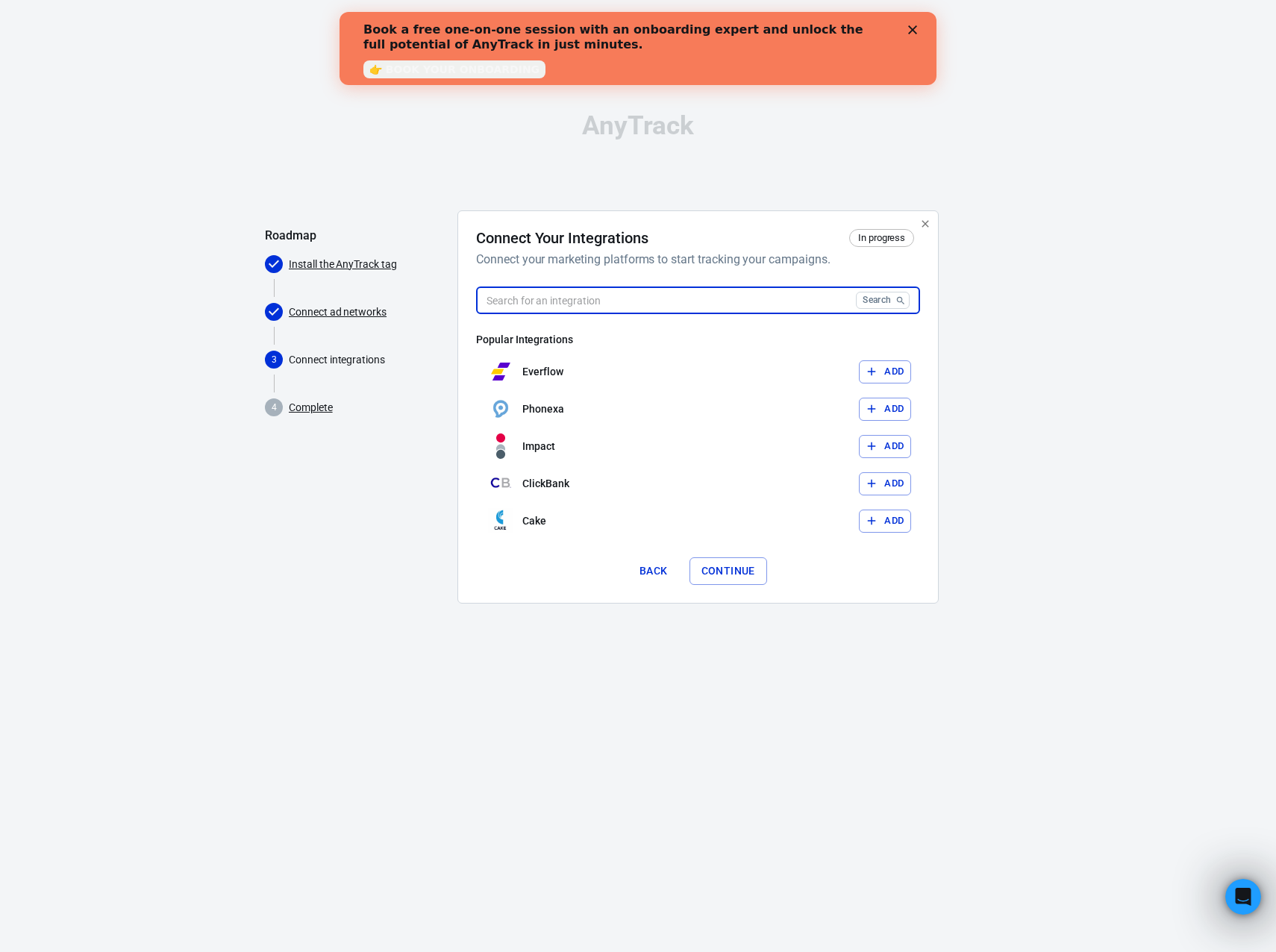
click at [577, 306] on input "text" at bounding box center [663, 300] width 374 height 28
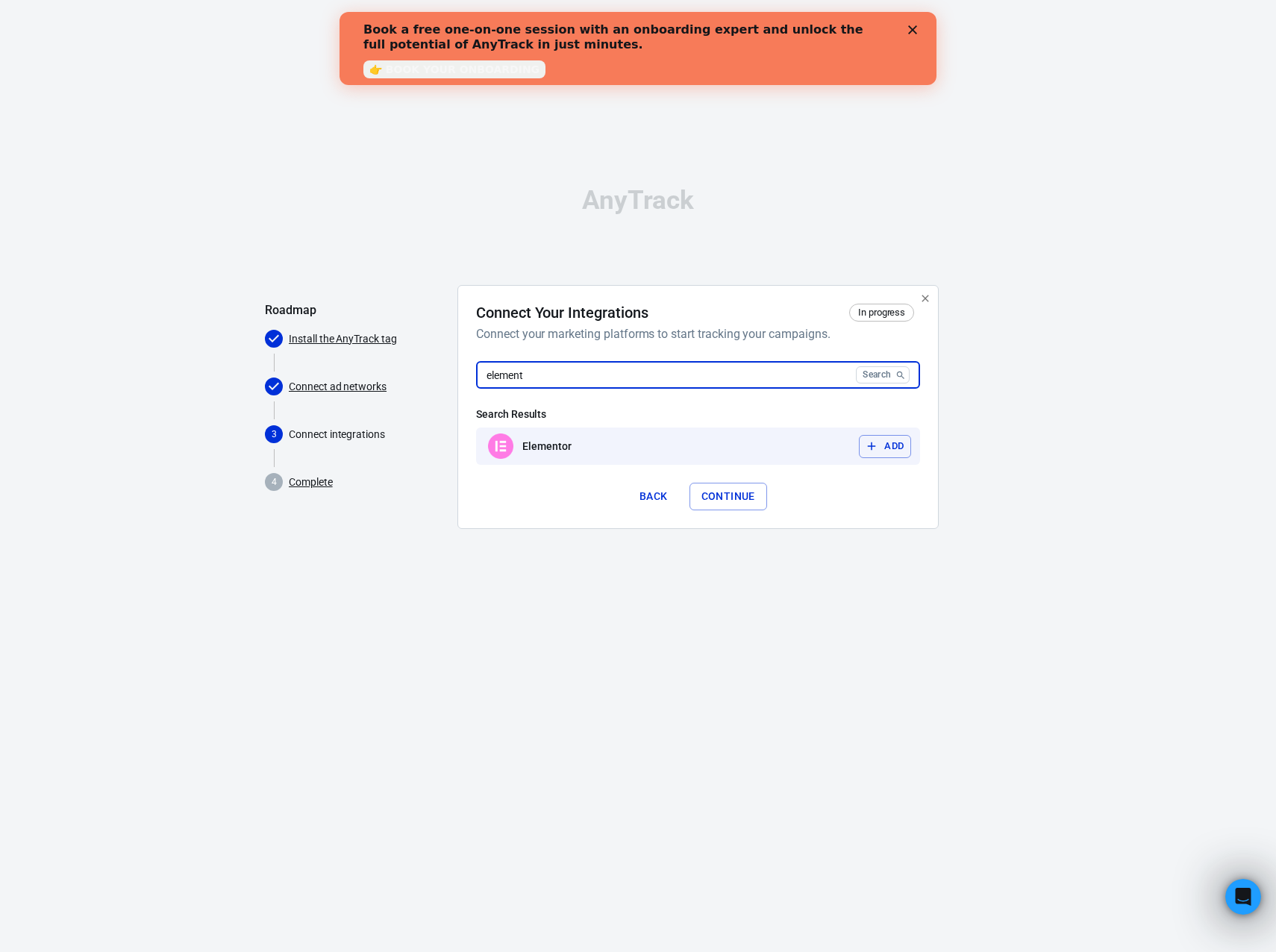
type input "element"
click at [877, 440] on icon "button" at bounding box center [871, 446] width 13 height 13
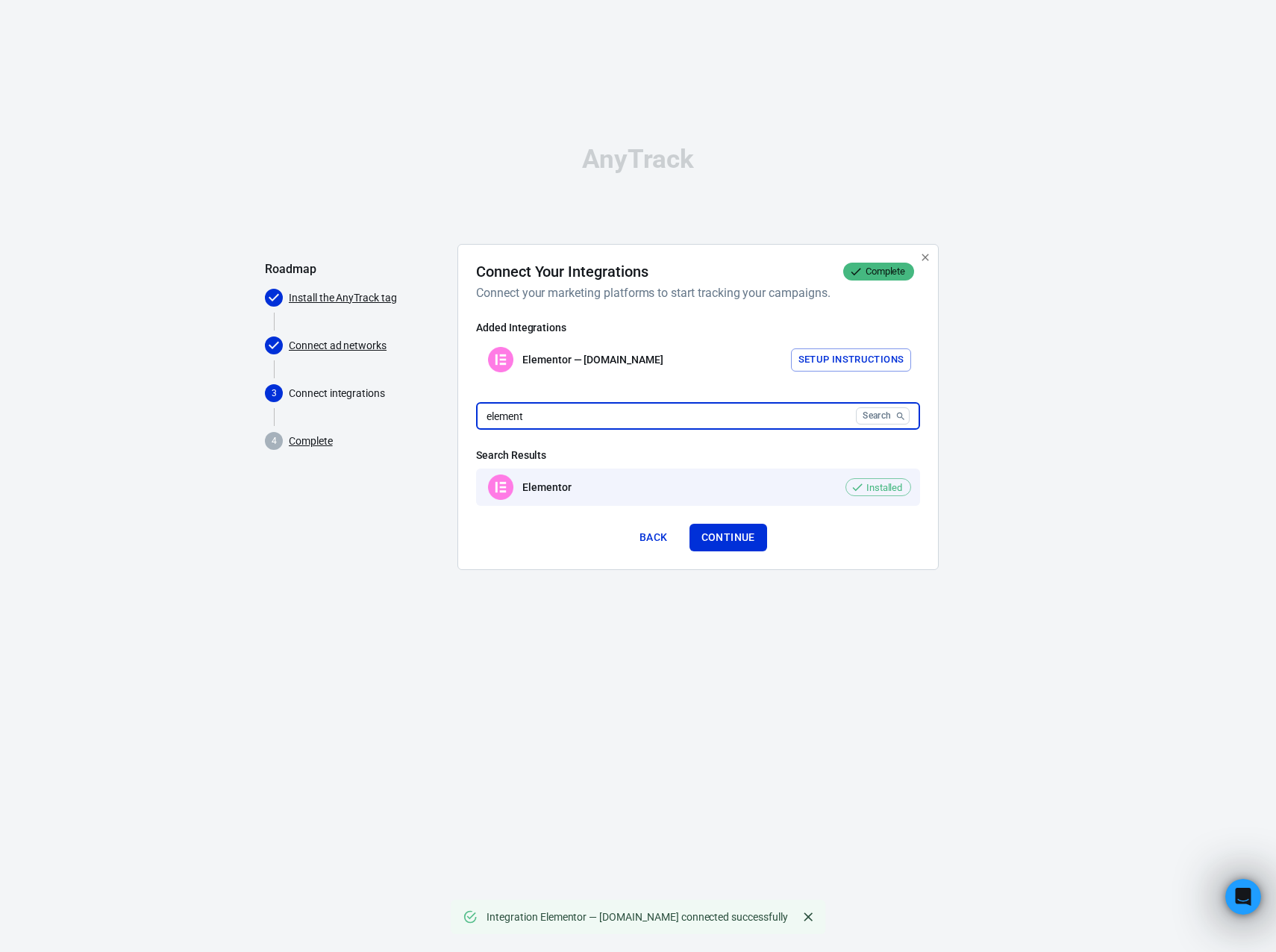
click at [754, 414] on input "element" at bounding box center [663, 416] width 374 height 28
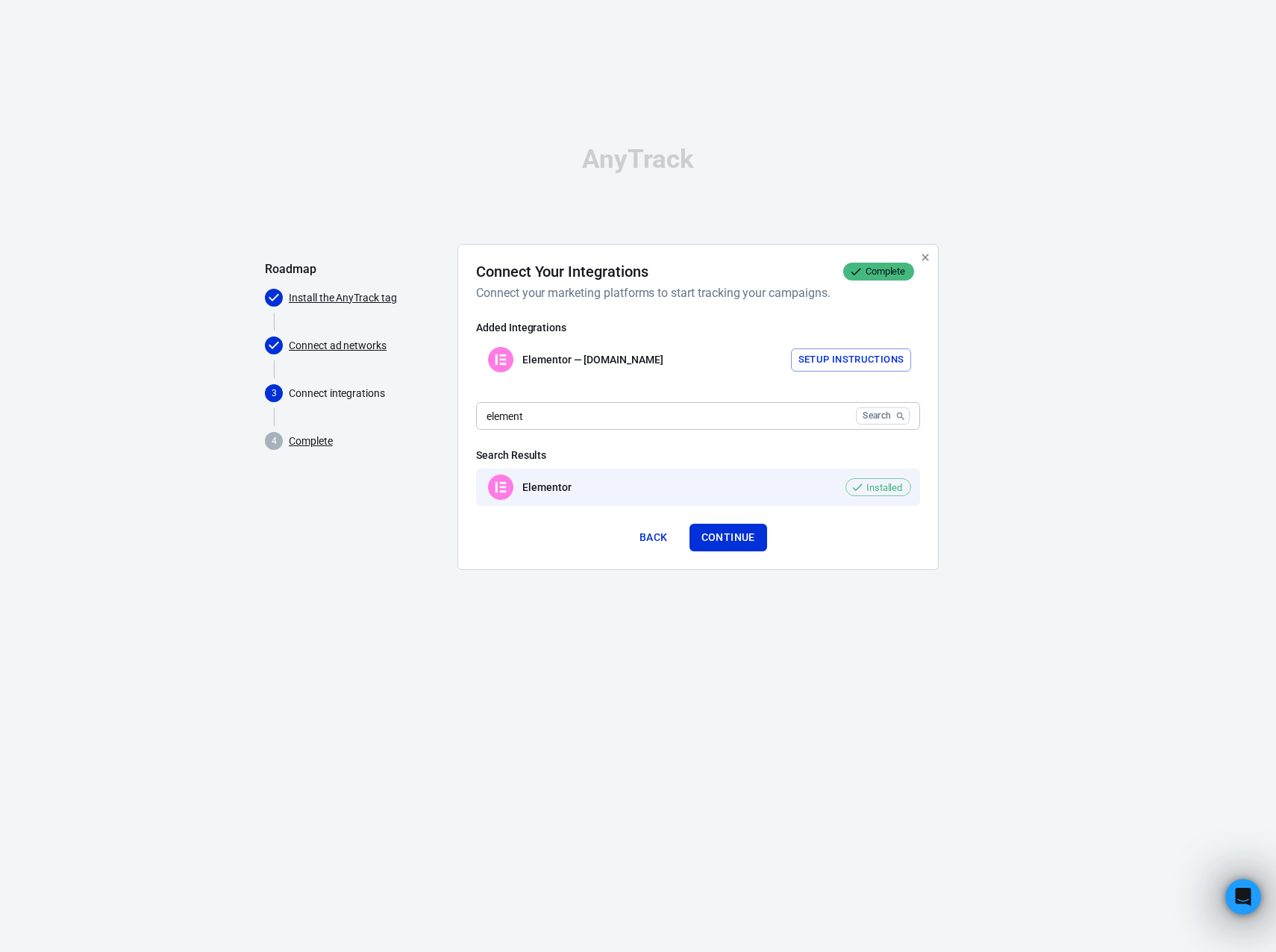
drag, startPoint x: 726, startPoint y: 539, endPoint x: 822, endPoint y: 389, distance: 178.1
click at [806, 414] on div "Connect Your Integrations Complete Connect your marketing platforms to start tr…" at bounding box center [698, 407] width 444 height 289
click at [858, 360] on button "Setup Instructions" at bounding box center [851, 360] width 121 height 23
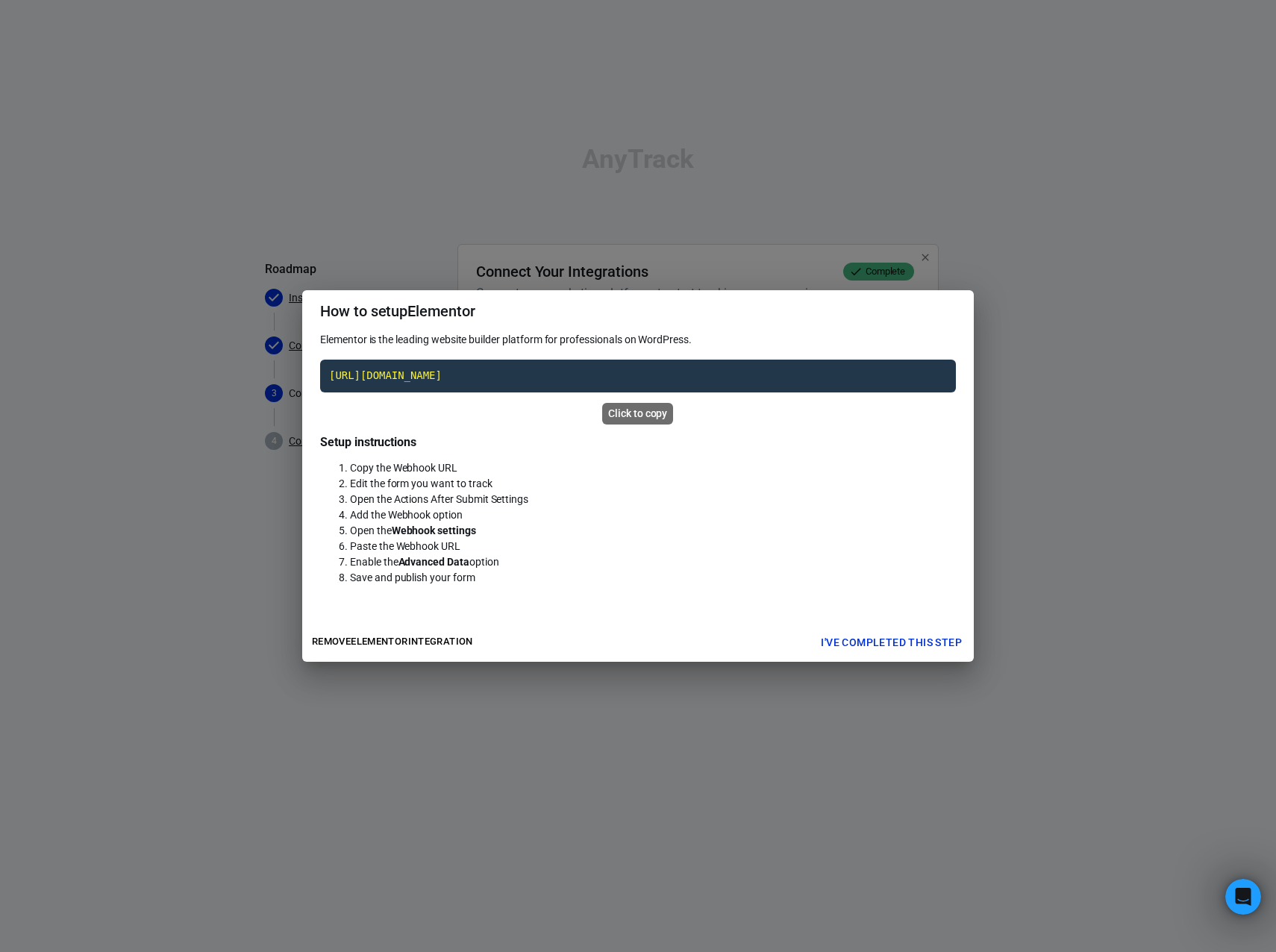
click at [632, 415] on div "Click to copy" at bounding box center [638, 413] width 71 height 22
click at [623, 393] on div "Click to copy" at bounding box center [638, 410] width 74 height 34
click at [628, 378] on code "[URL][DOMAIN_NAME]" at bounding box center [638, 376] width 636 height 33
click at [922, 641] on button "I've completed this step" at bounding box center [891, 642] width 153 height 28
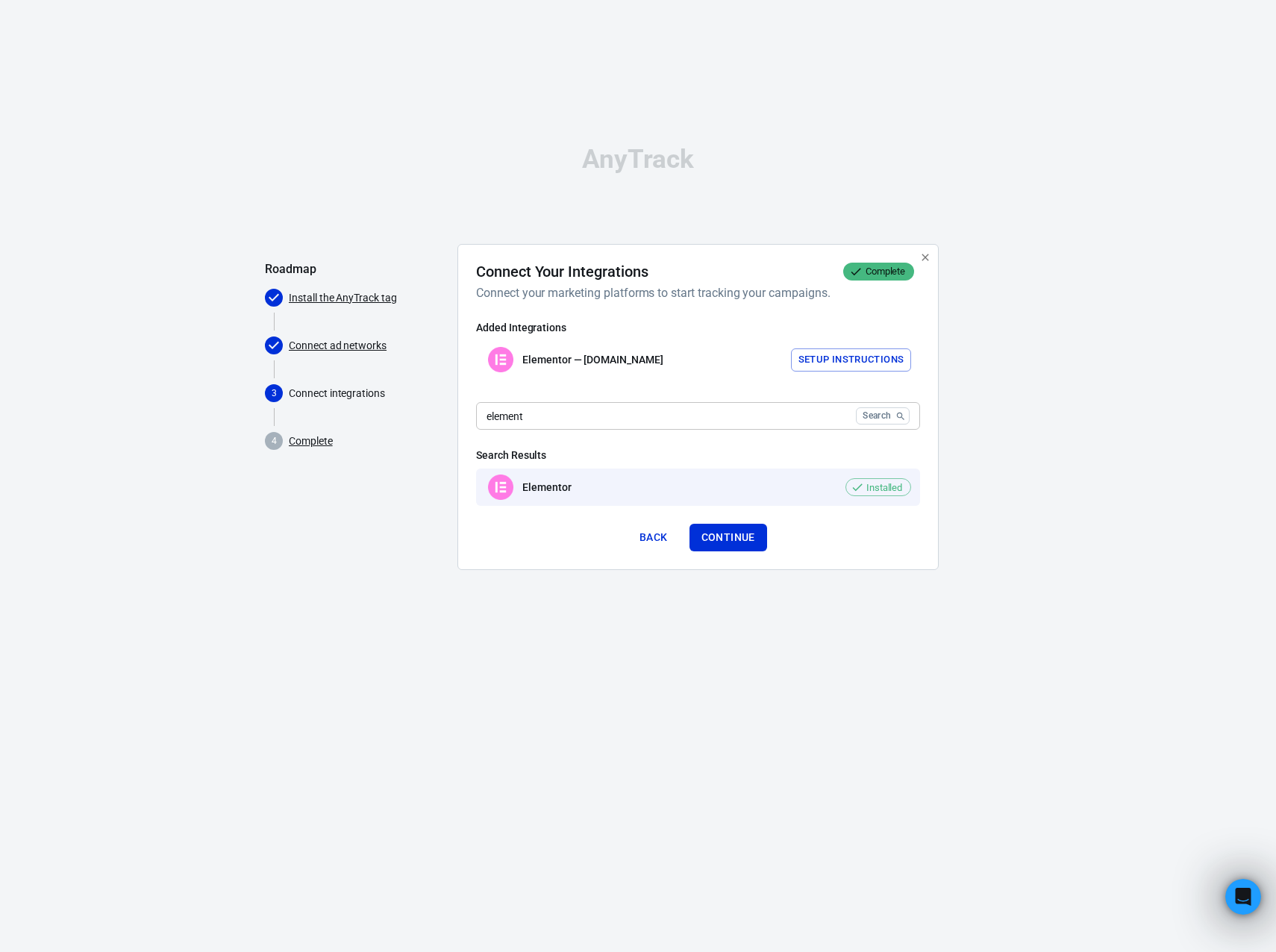
click at [846, 347] on div "Elementor — [DOMAIN_NAME] Setup Instructions" at bounding box center [698, 360] width 444 height 38
click at [847, 356] on button "Setup Instructions" at bounding box center [851, 360] width 121 height 23
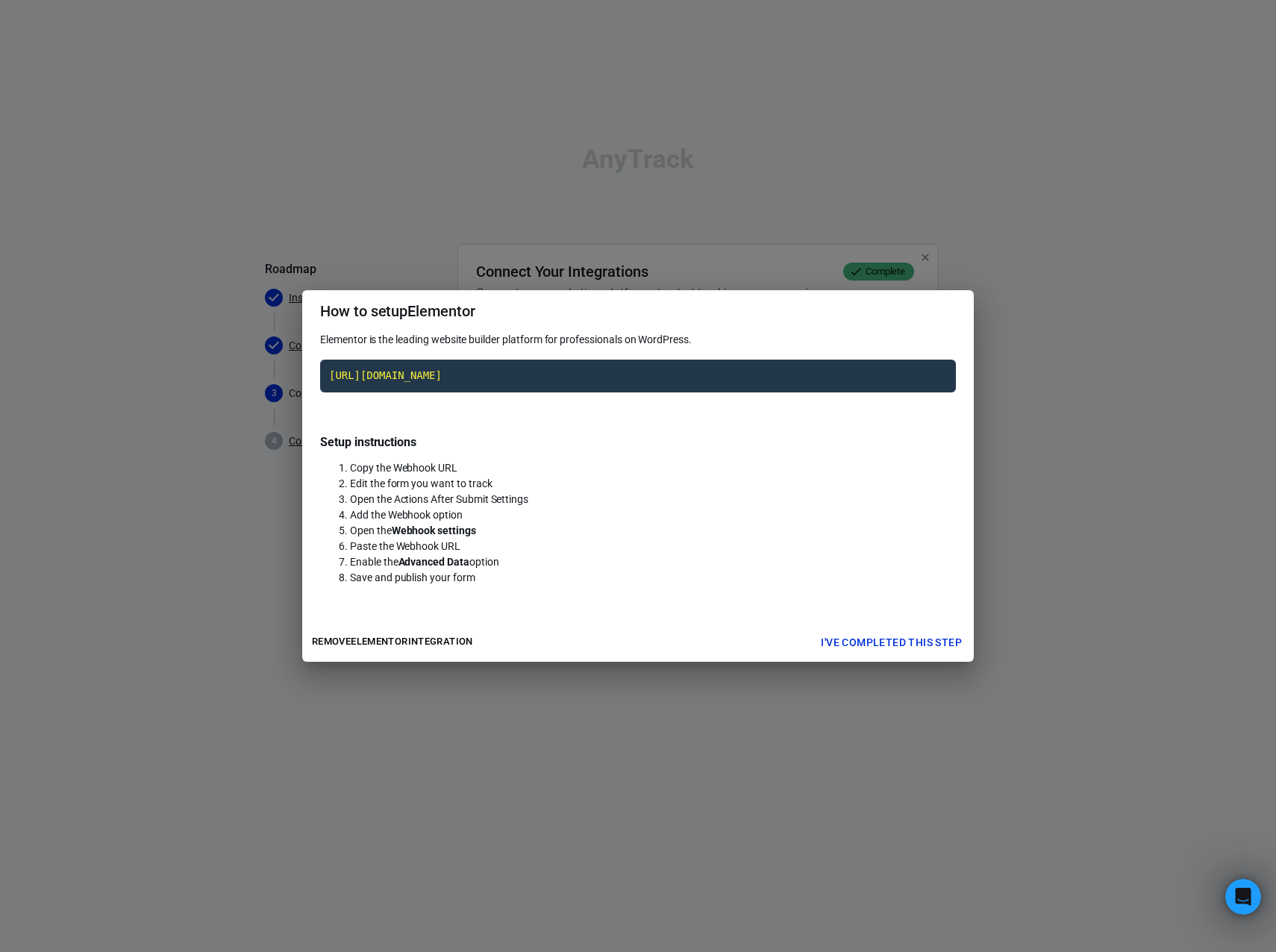
click at [663, 210] on div "How to setup Elementor Elementor is the leading website builder platform for pr…" at bounding box center [638, 476] width 1276 height 952
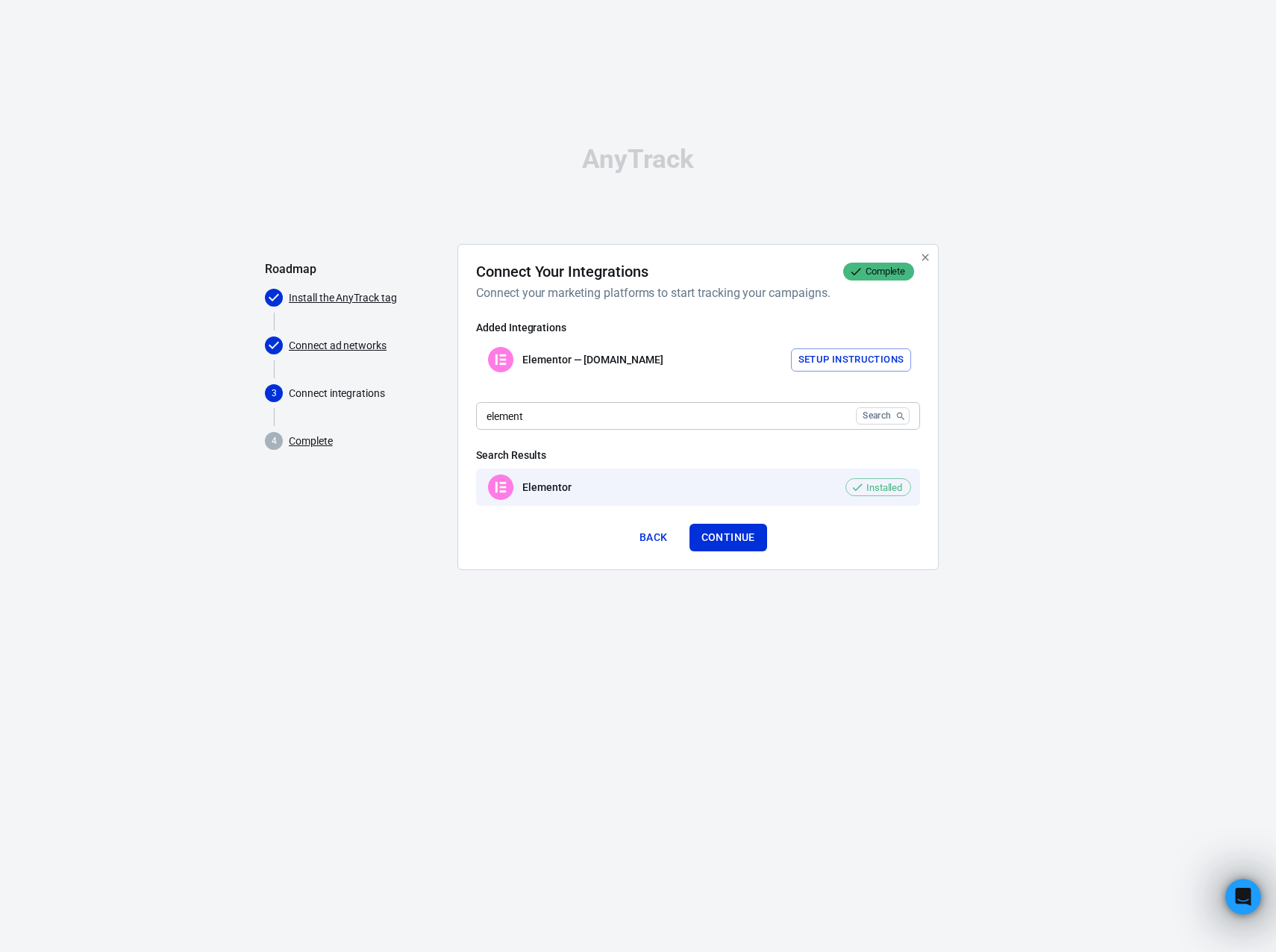
click at [164, 172] on div "AnyTrack Roadmap Install the AnyTrack tag Connect ad networks 3 Connect integra…" at bounding box center [638, 364] width 1276 height 728
